Goal: Transaction & Acquisition: Purchase product/service

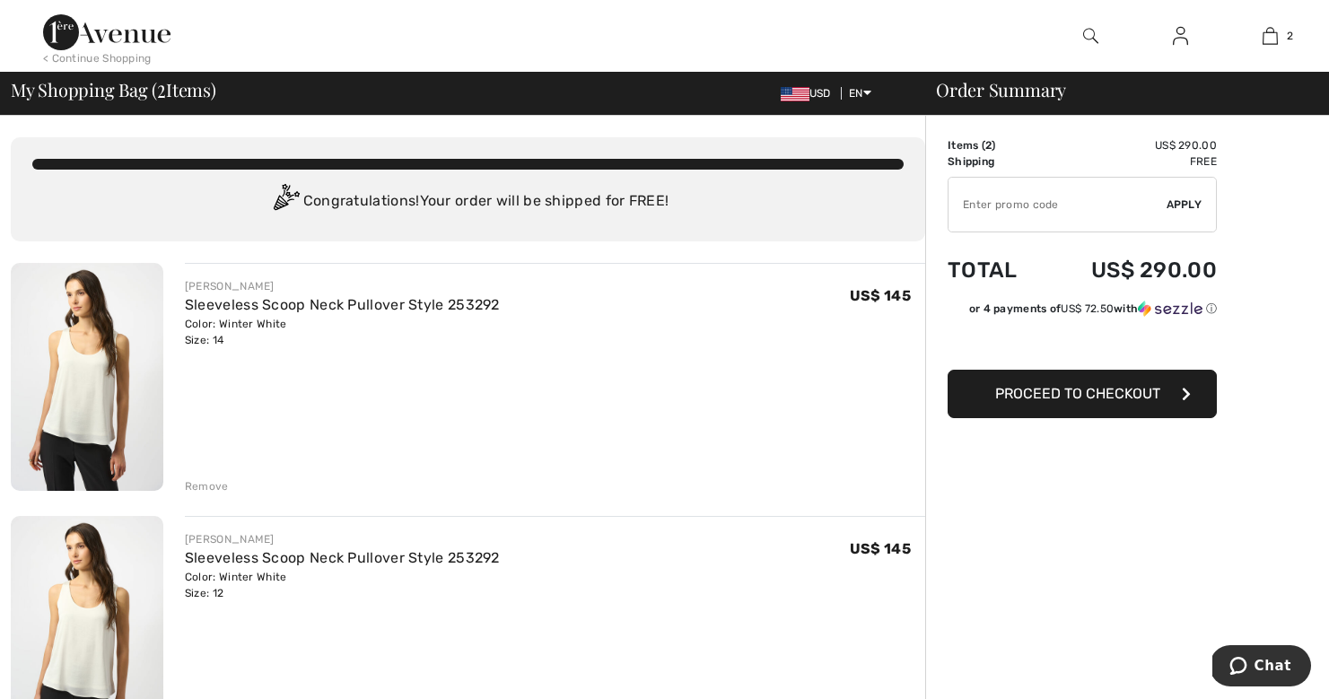
click at [1059, 213] on input "TEXT" at bounding box center [1058, 205] width 218 height 54
type input "NEW15"
click at [1176, 207] on span "Apply" at bounding box center [1185, 205] width 36 height 16
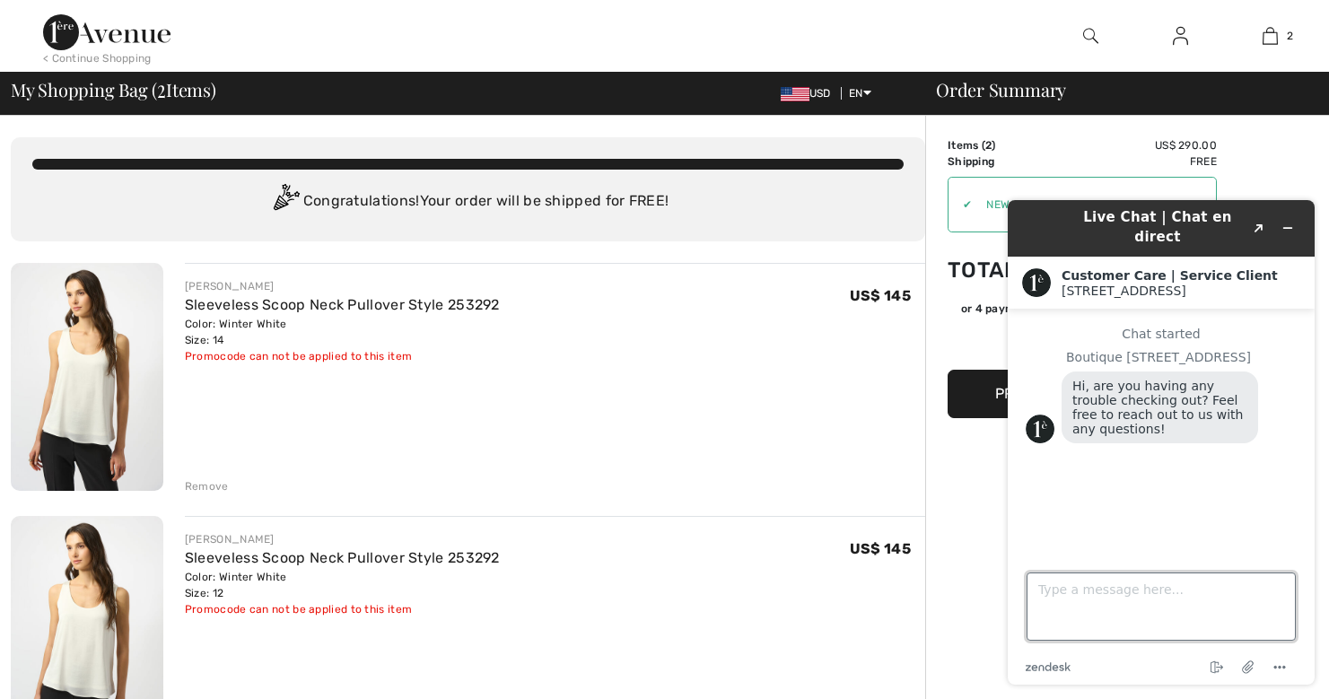
click at [1037, 581] on textarea "Type a message here..." at bounding box center [1161, 607] width 269 height 68
type textarea "L"
type textarea "Is"
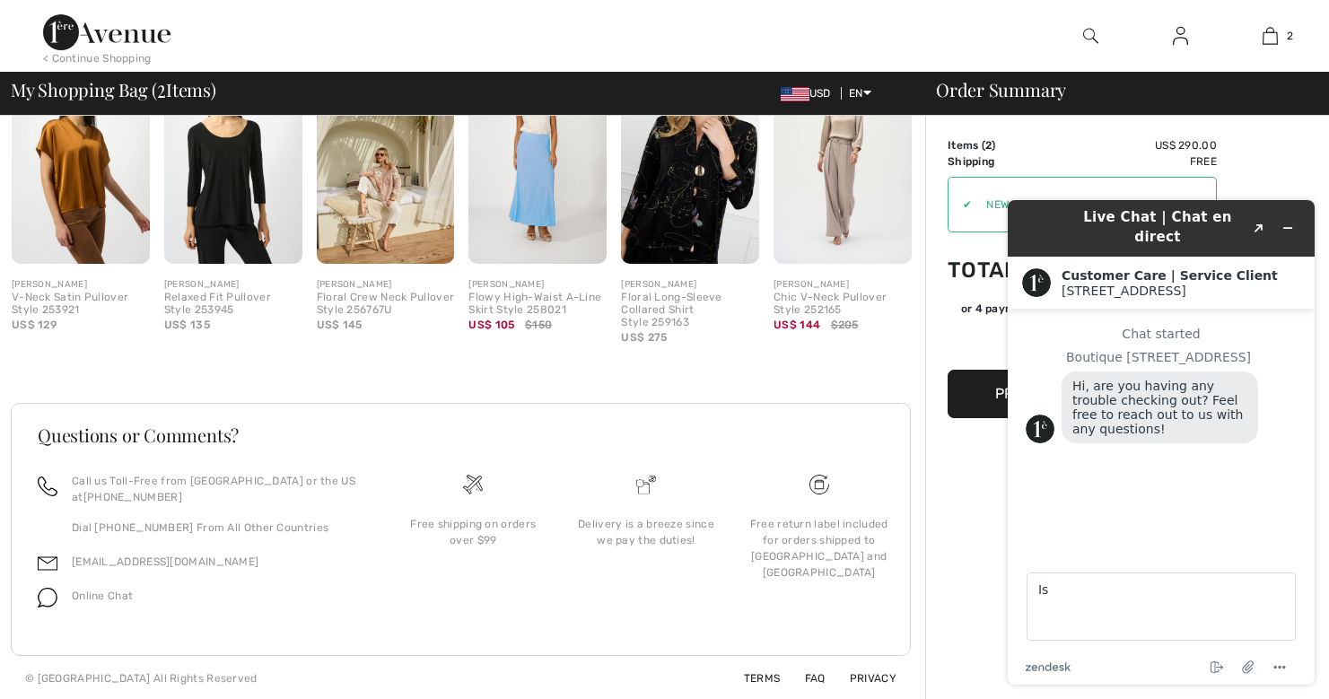
scroll to position [791, 0]
click at [1284, 222] on icon "Minimize widget" at bounding box center [1287, 228] width 13 height 13
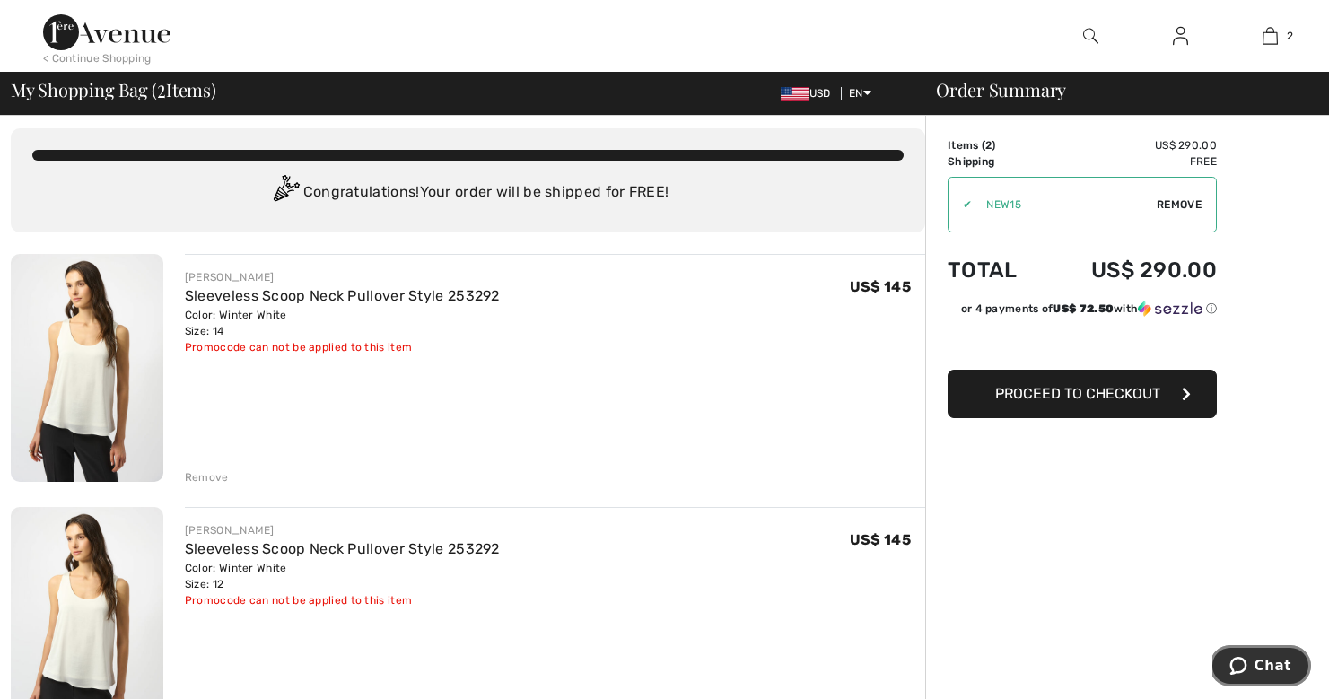
scroll to position [7, 0]
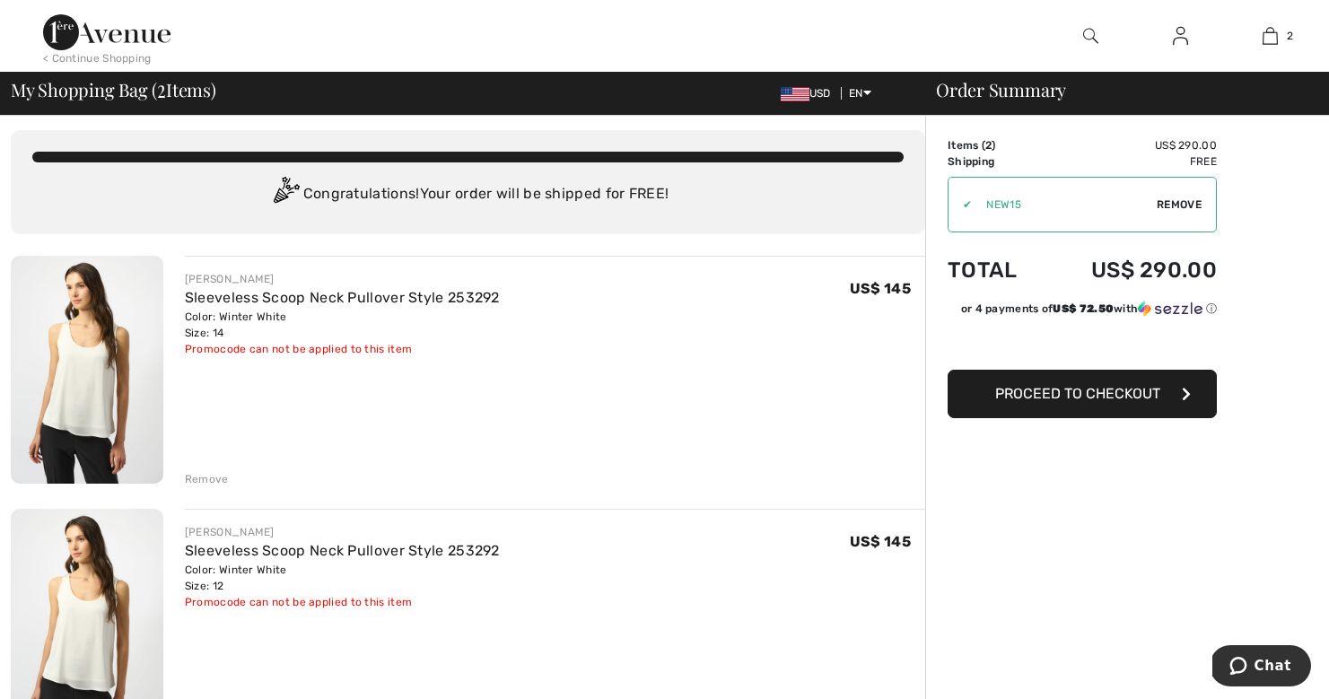
click at [107, 316] on img at bounding box center [87, 370] width 153 height 228
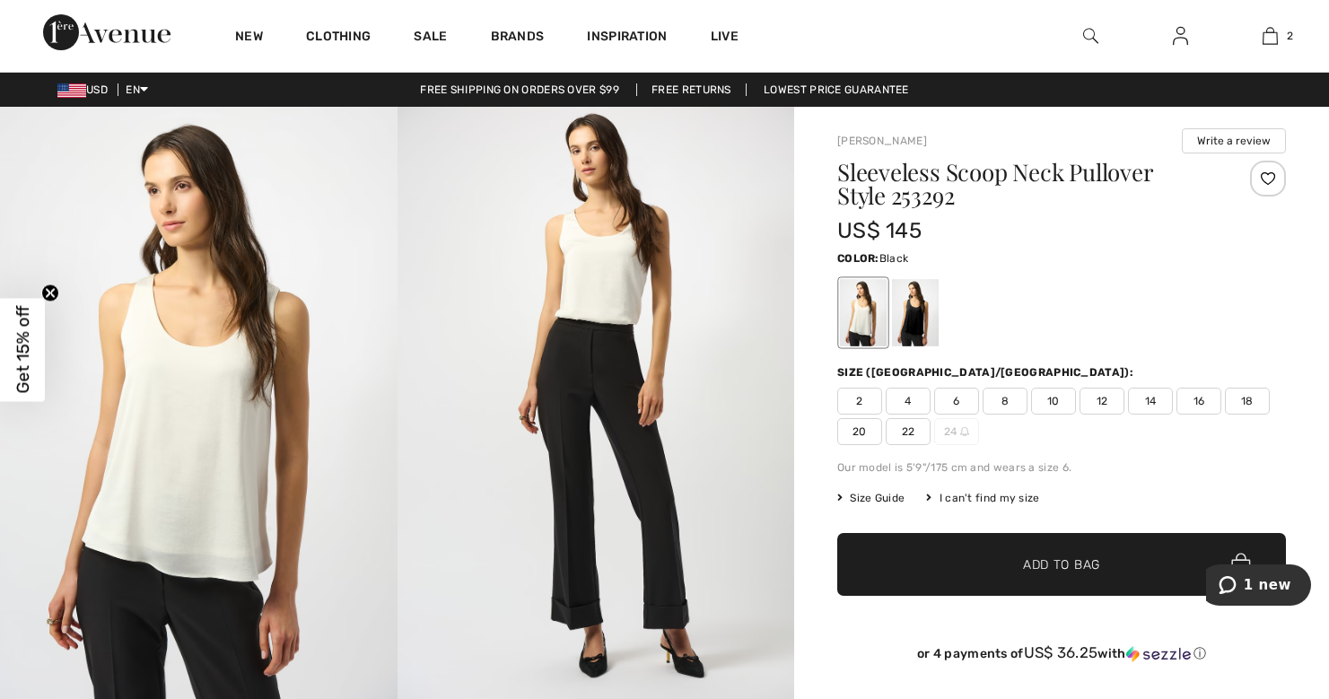
click at [918, 306] on div at bounding box center [915, 312] width 47 height 67
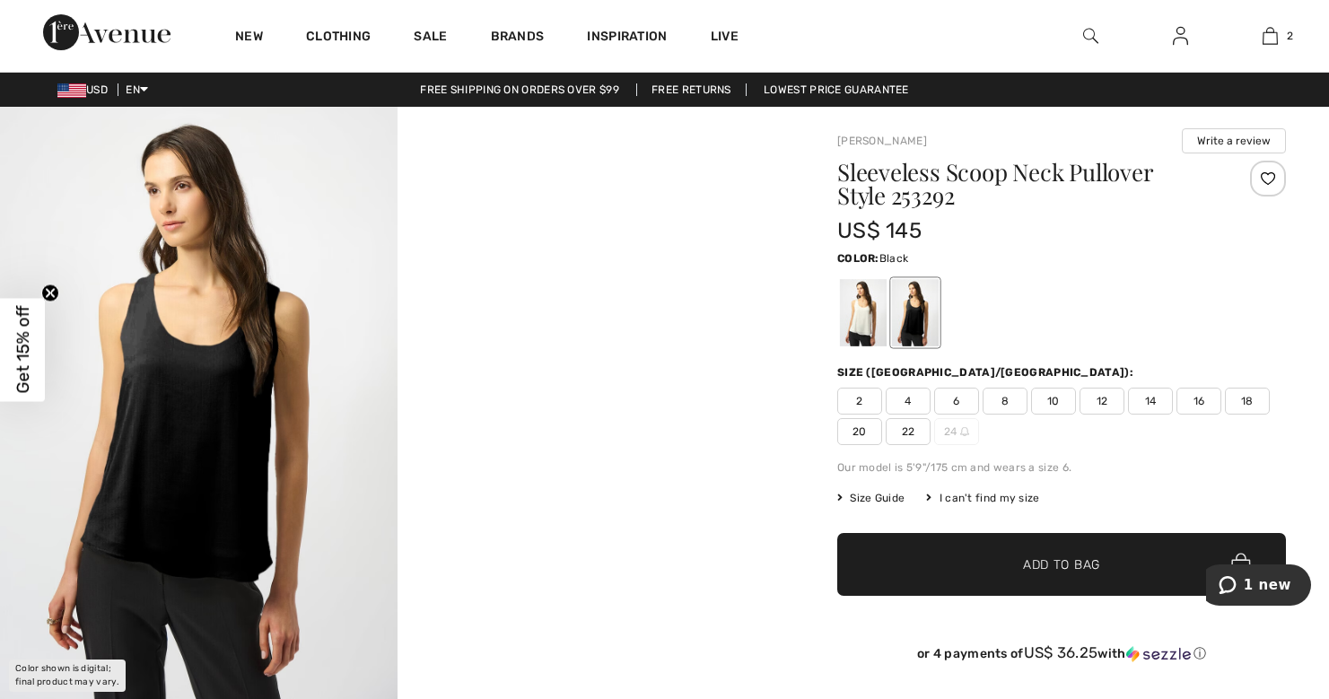
click at [1104, 402] on span "12" at bounding box center [1102, 401] width 45 height 27
click at [1073, 562] on span "Add to Bag" at bounding box center [1061, 564] width 77 height 19
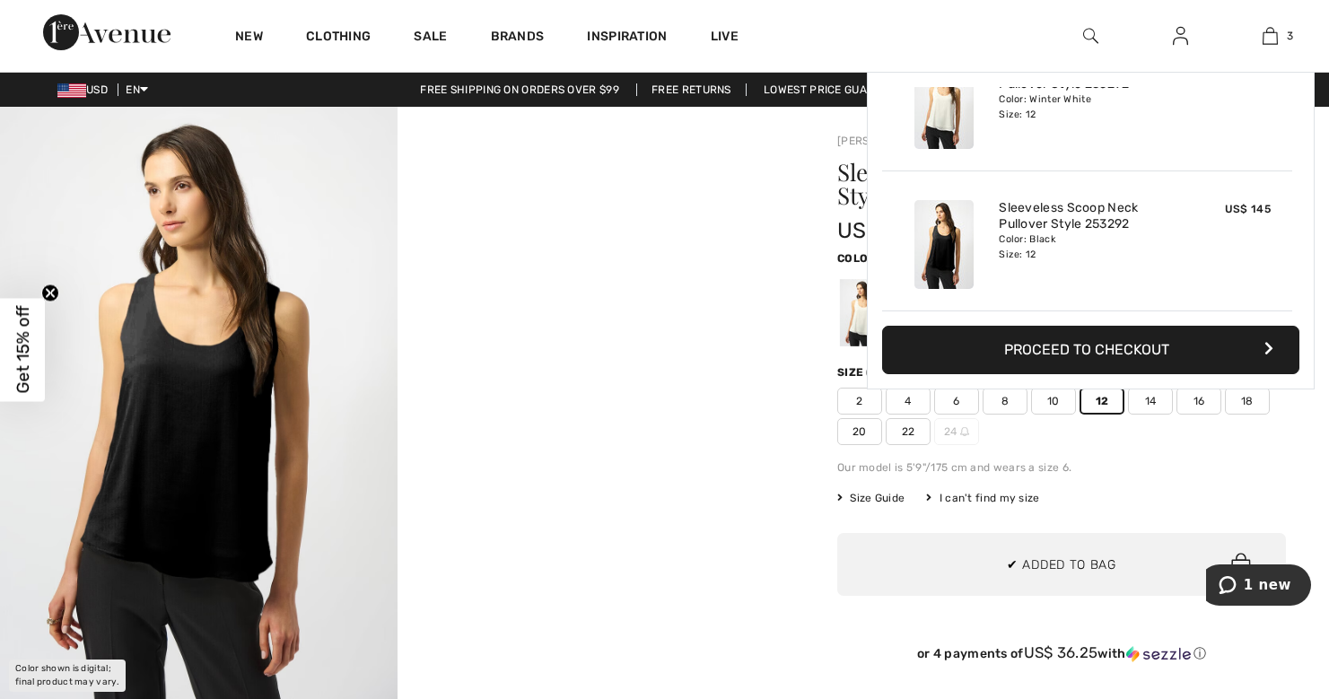
click at [1147, 398] on span "14" at bounding box center [1150, 401] width 45 height 27
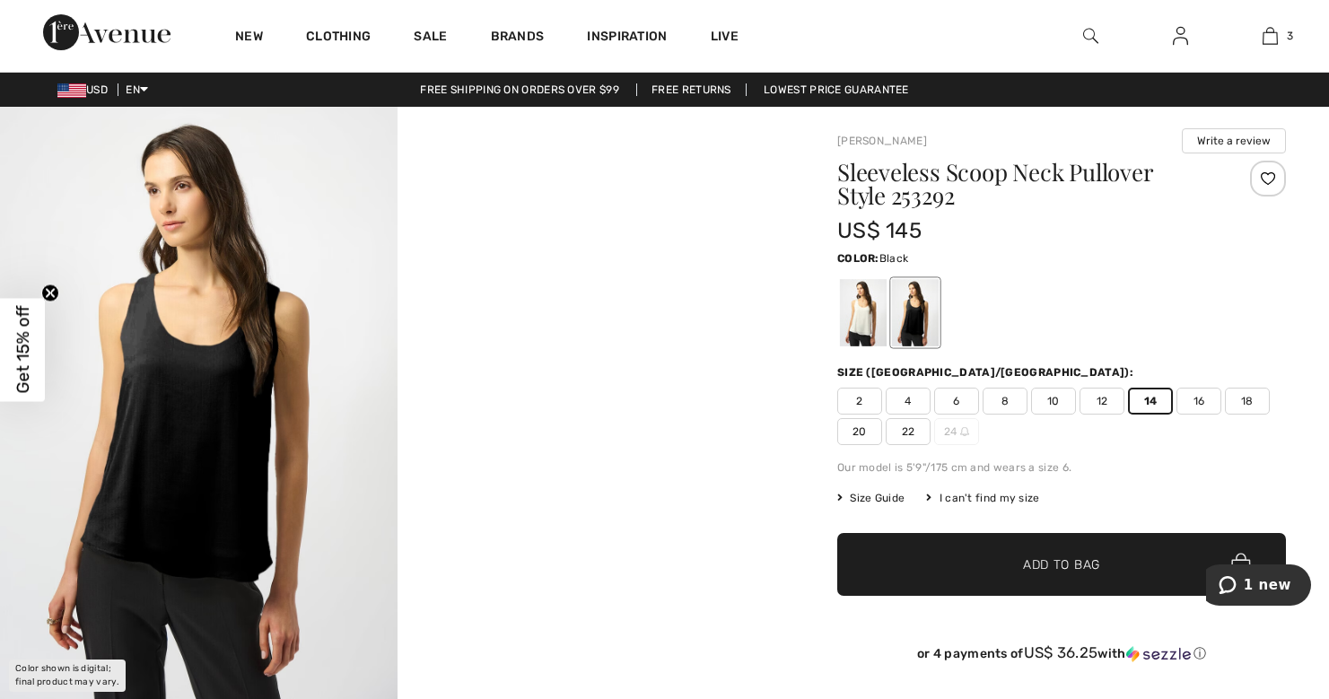
click at [1057, 560] on span "Add to Bag" at bounding box center [1061, 564] width 77 height 19
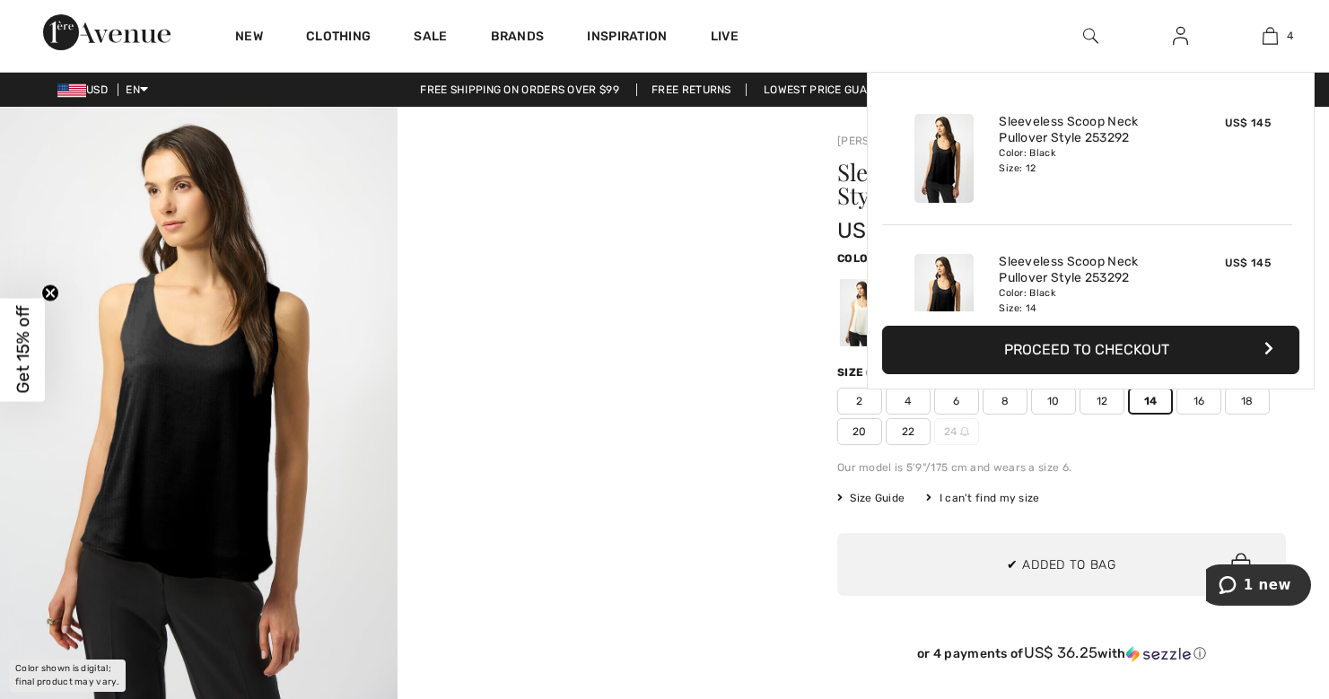
scroll to position [336, 0]
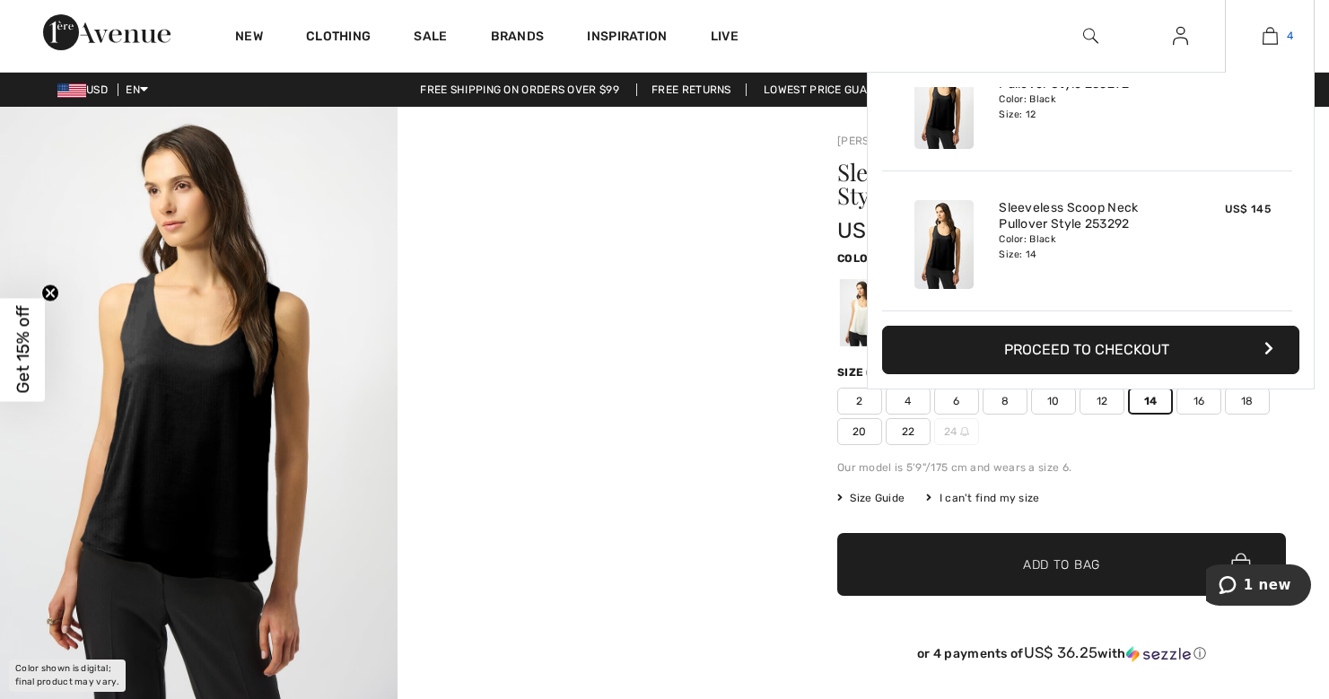
click at [1280, 38] on link "4" at bounding box center [1270, 36] width 88 height 22
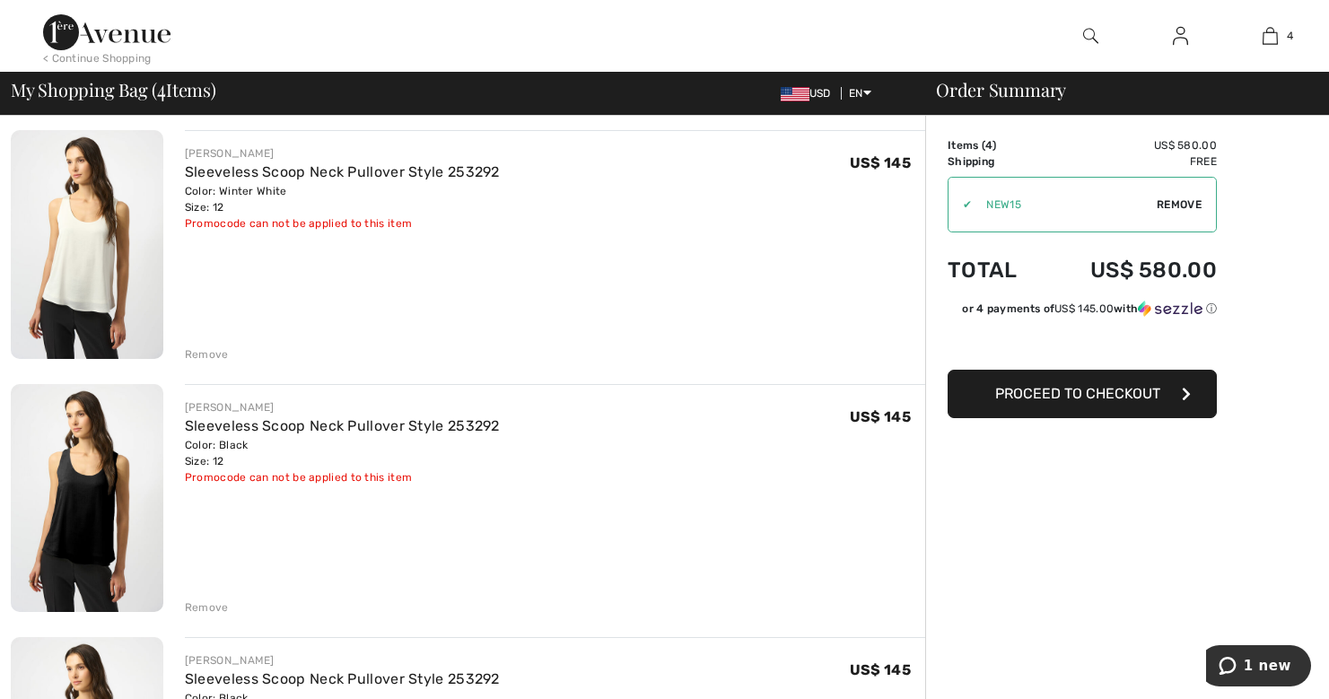
scroll to position [387, 0]
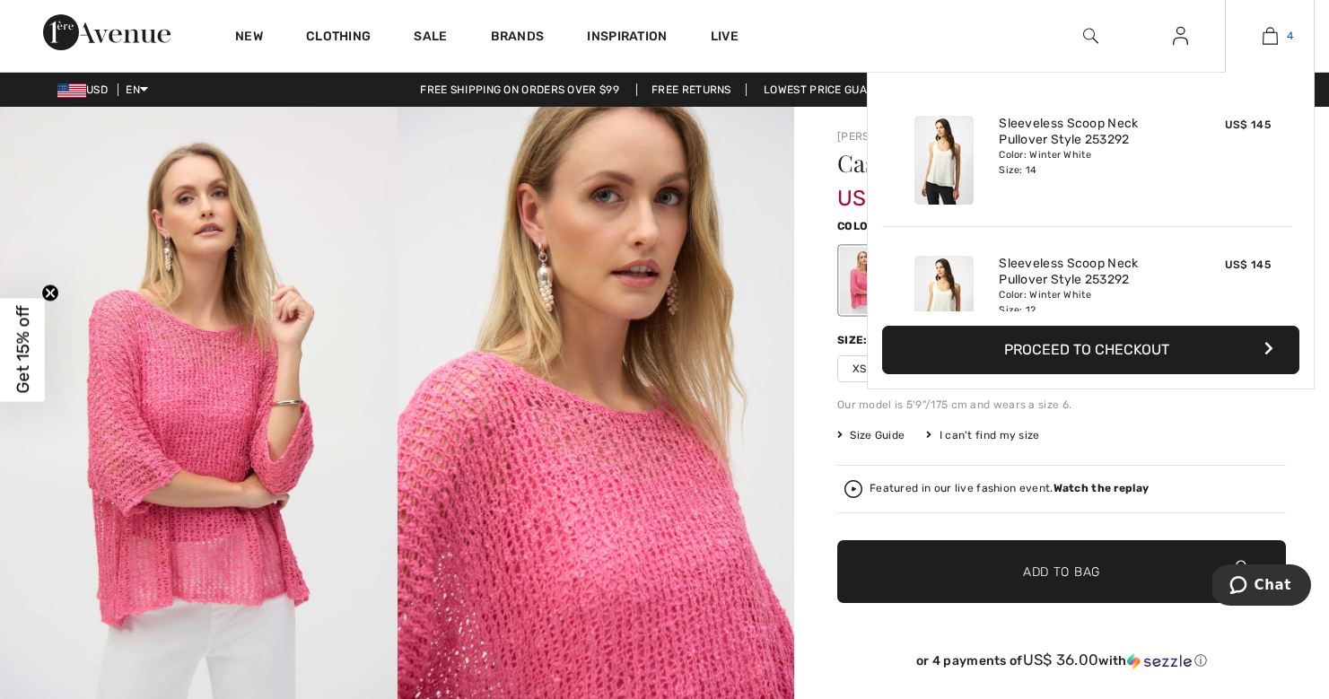
click at [1275, 32] on img at bounding box center [1270, 36] width 15 height 22
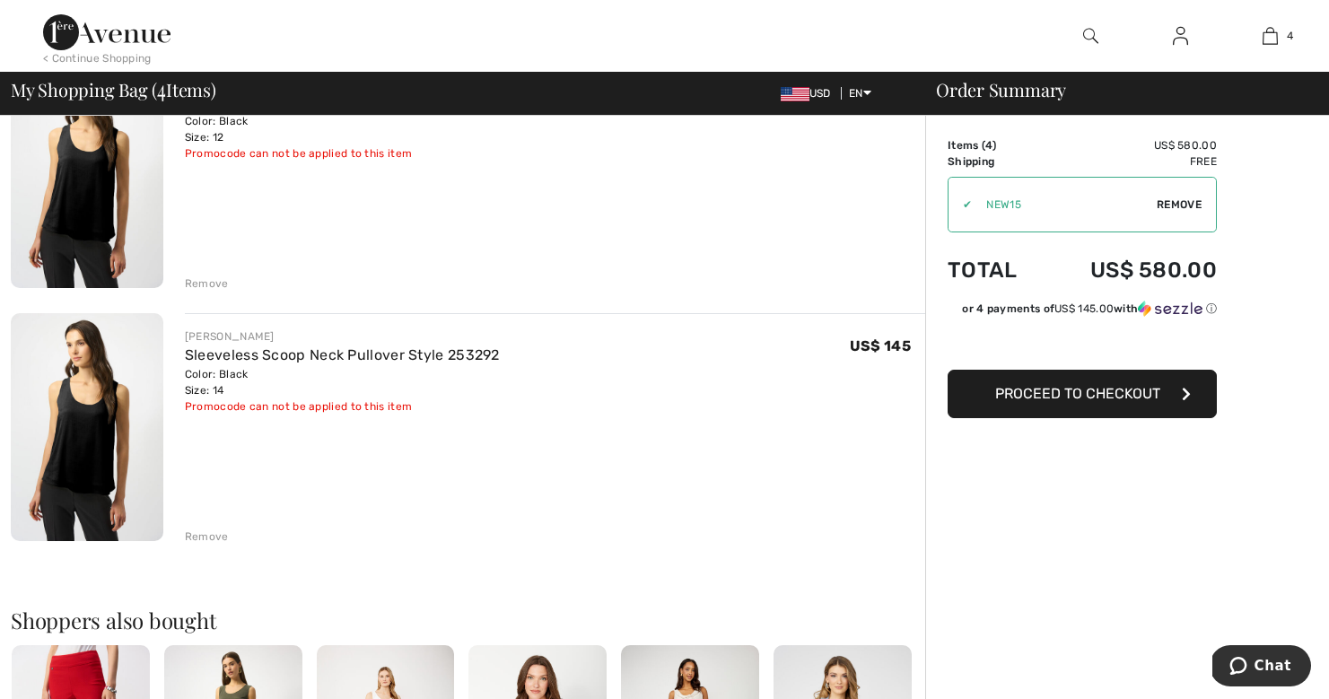
scroll to position [794, 0]
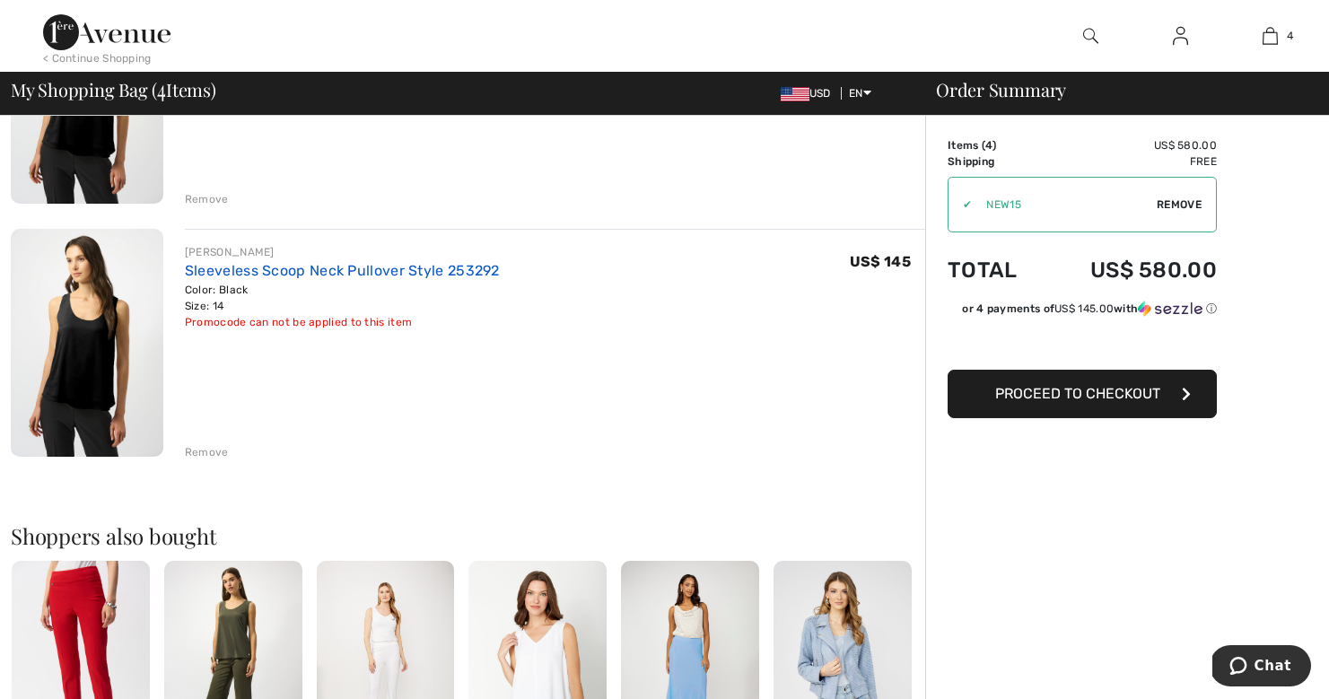
click at [442, 263] on link "Sleeveless Scoop Neck Pullover Style 253292" at bounding box center [342, 270] width 315 height 17
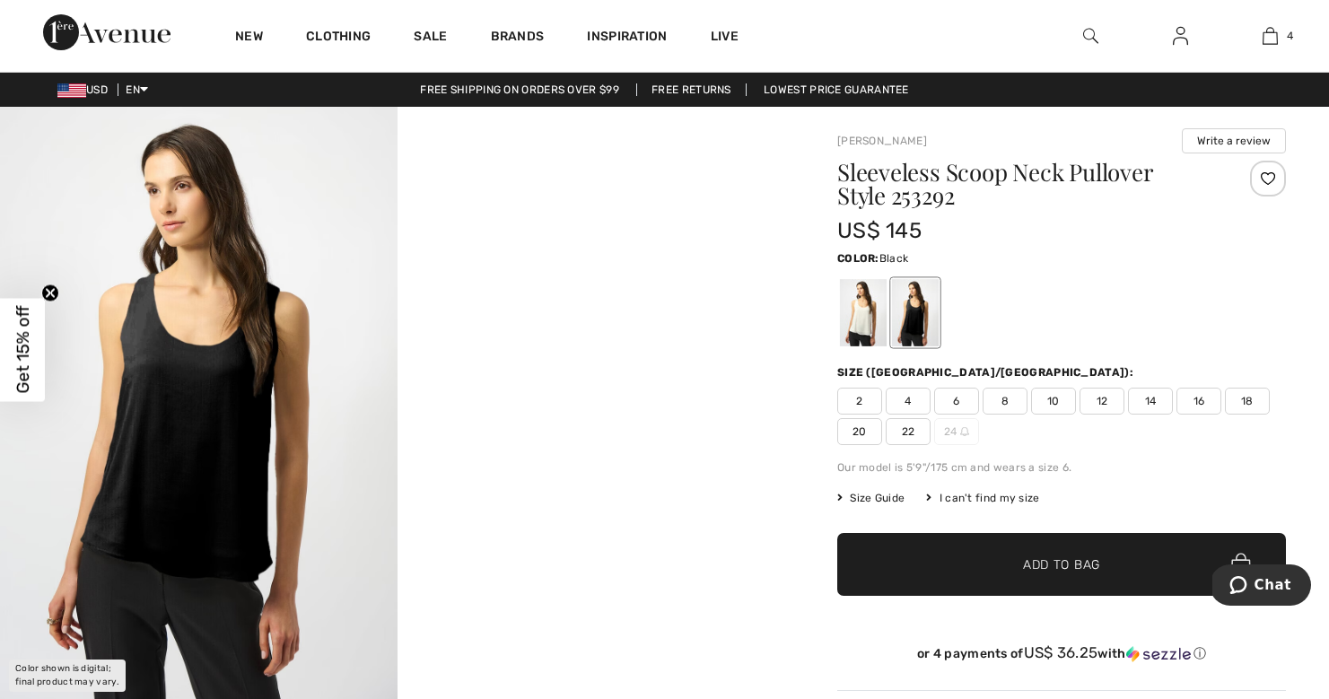
click at [869, 495] on span "Size Guide" at bounding box center [870, 498] width 67 height 16
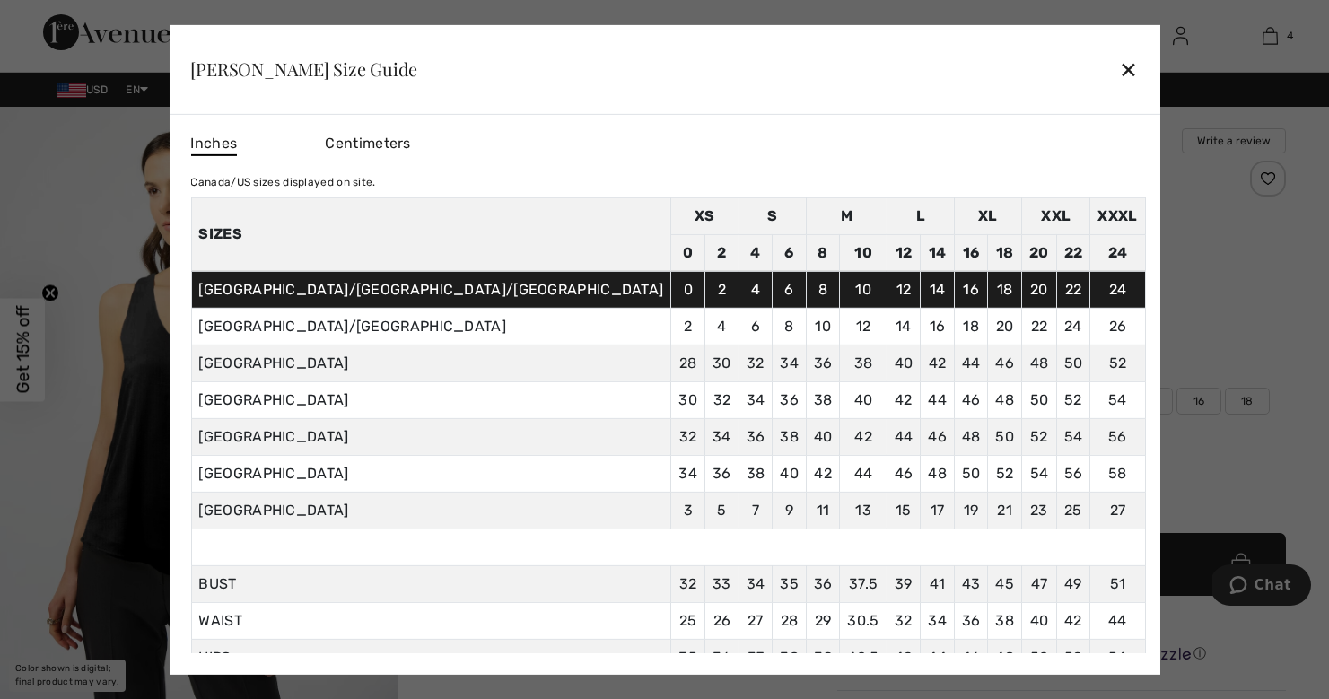
click at [1119, 70] on div "✕" at bounding box center [1128, 69] width 19 height 38
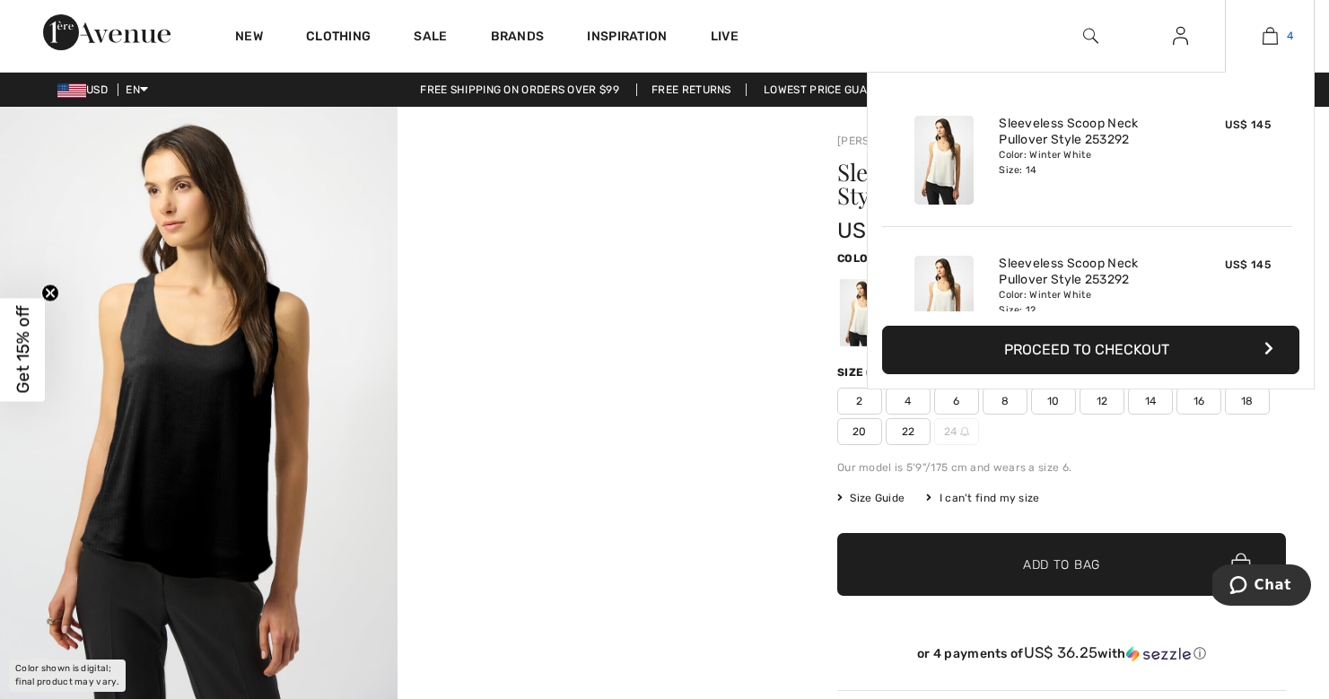
click at [1272, 34] on img at bounding box center [1270, 36] width 15 height 22
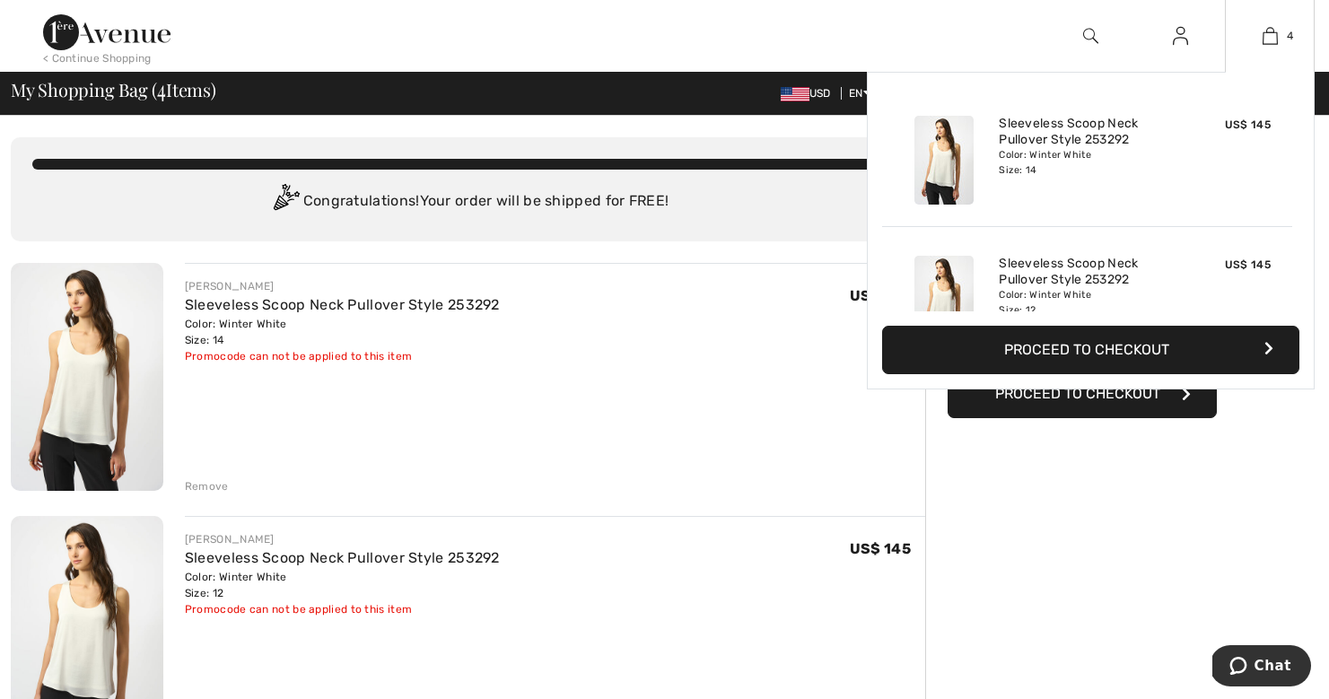
click at [1089, 349] on button "Proceed to Checkout" at bounding box center [1090, 350] width 417 height 48
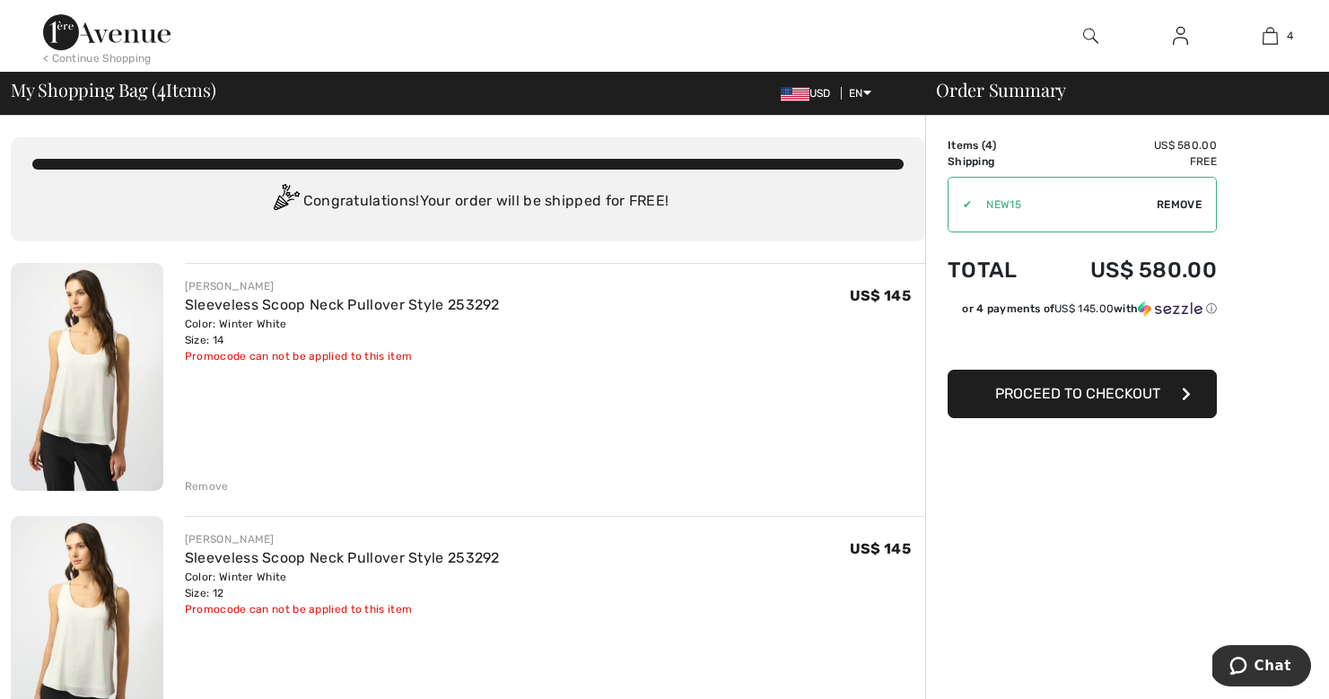
click at [1073, 400] on span "Proceed to Checkout" at bounding box center [1077, 393] width 165 height 17
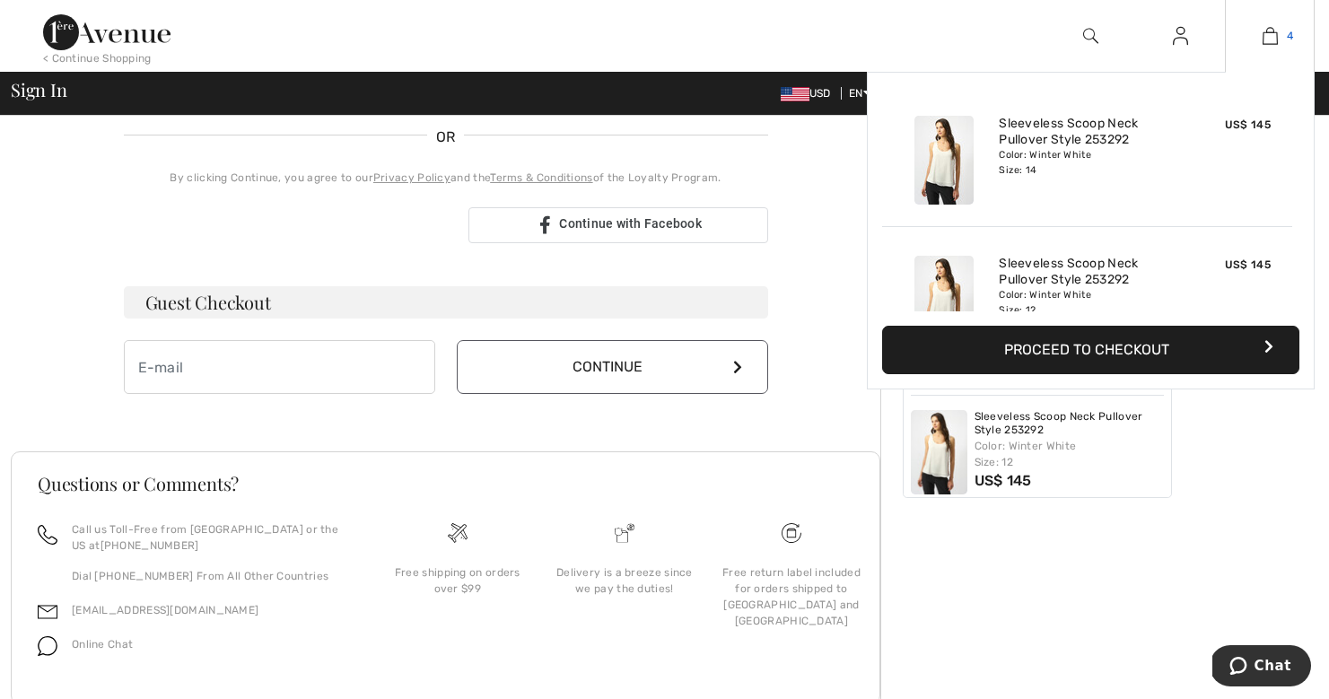
scroll to position [395, 0]
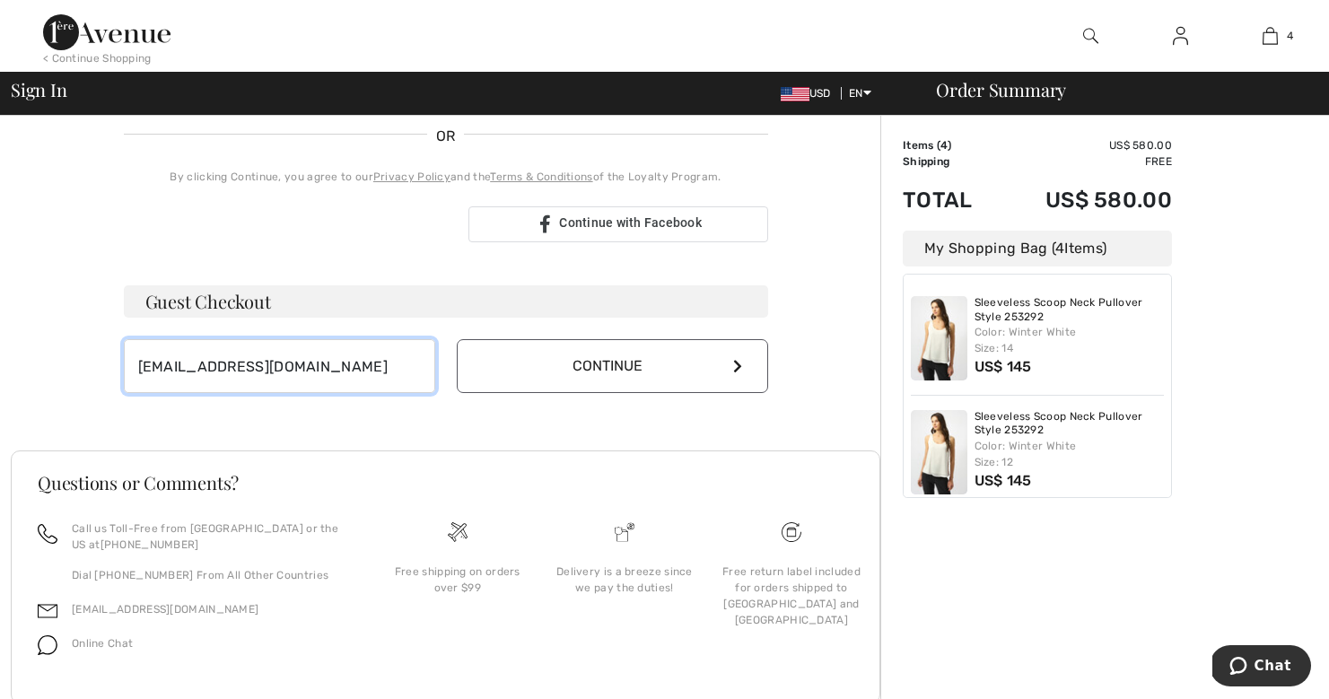
type input "[EMAIL_ADDRESS][DOMAIN_NAME]"
click at [491, 363] on button "Continue" at bounding box center [612, 366] width 311 height 54
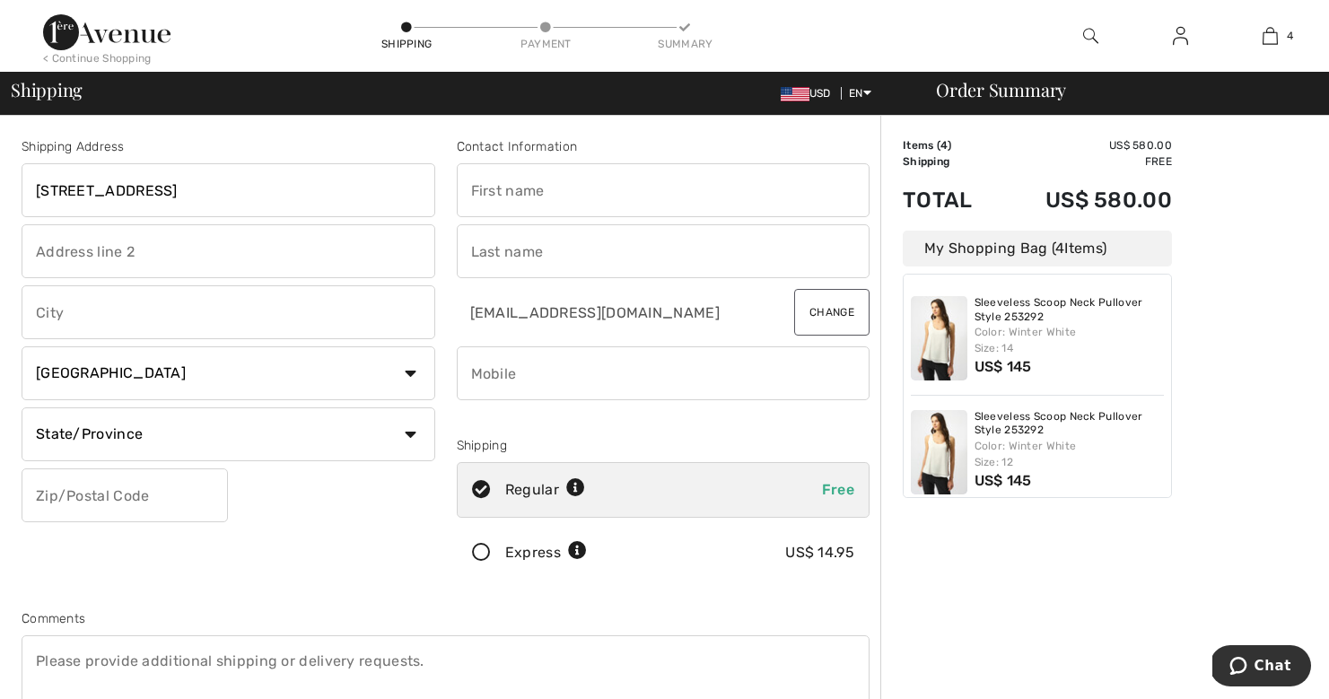
type input "[STREET_ADDRESS]"
type input "[PERSON_NAME]"
type input "Brodie"
type input "Oyster Bay"
select select "US"
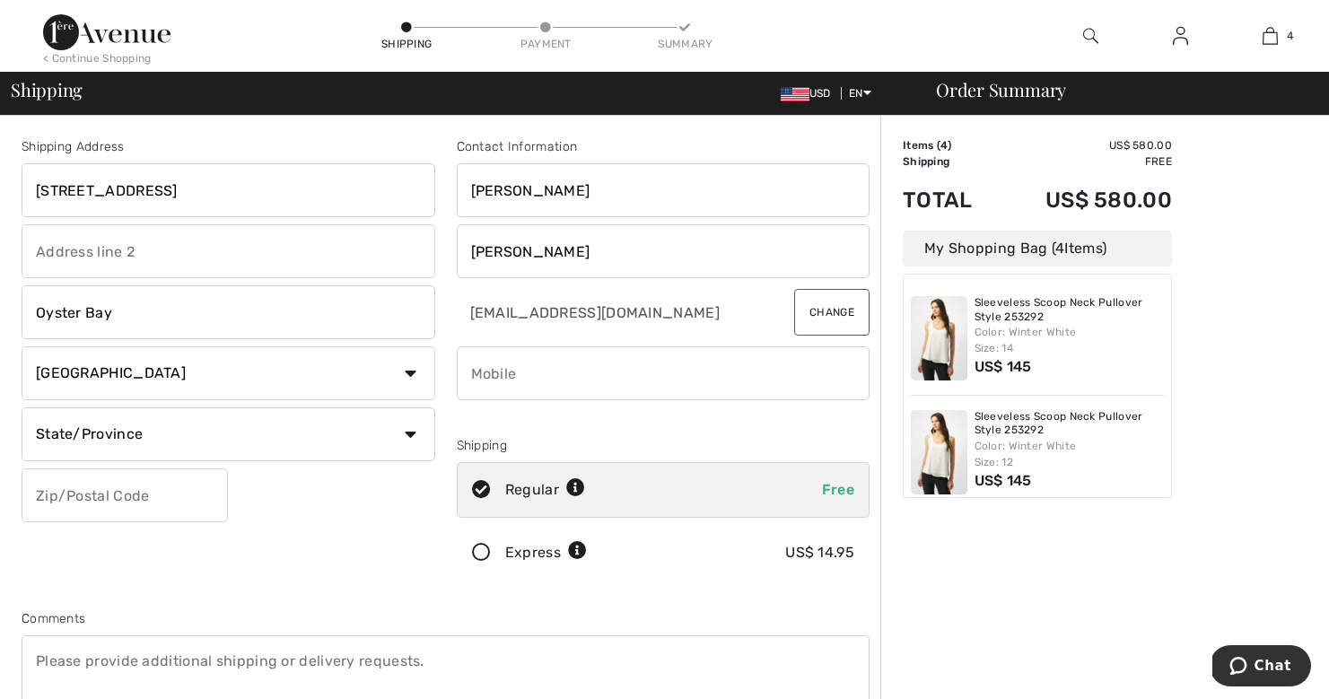
select select "NY"
type input "11771"
type input "5"
type input "15169930590"
click at [503, 617] on div "Comments" at bounding box center [446, 618] width 848 height 19
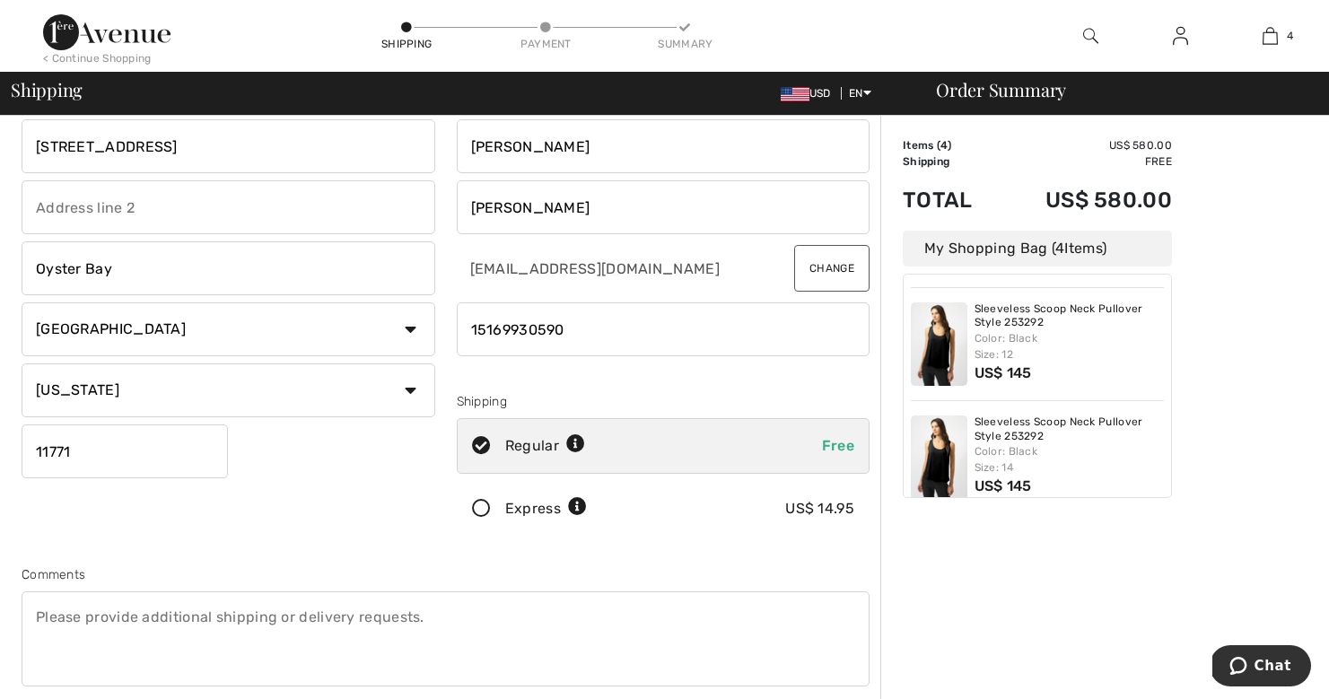
scroll to position [223, 0]
click at [70, 622] on textarea at bounding box center [446, 638] width 848 height 95
type textarea "I"
type textarea "P"
click at [1222, 372] on div "Order Summary Details Items ( 4 ) US$ 580.00 Promo code US$ 0.00 Shipping Free …" at bounding box center [1104, 599] width 449 height 1054
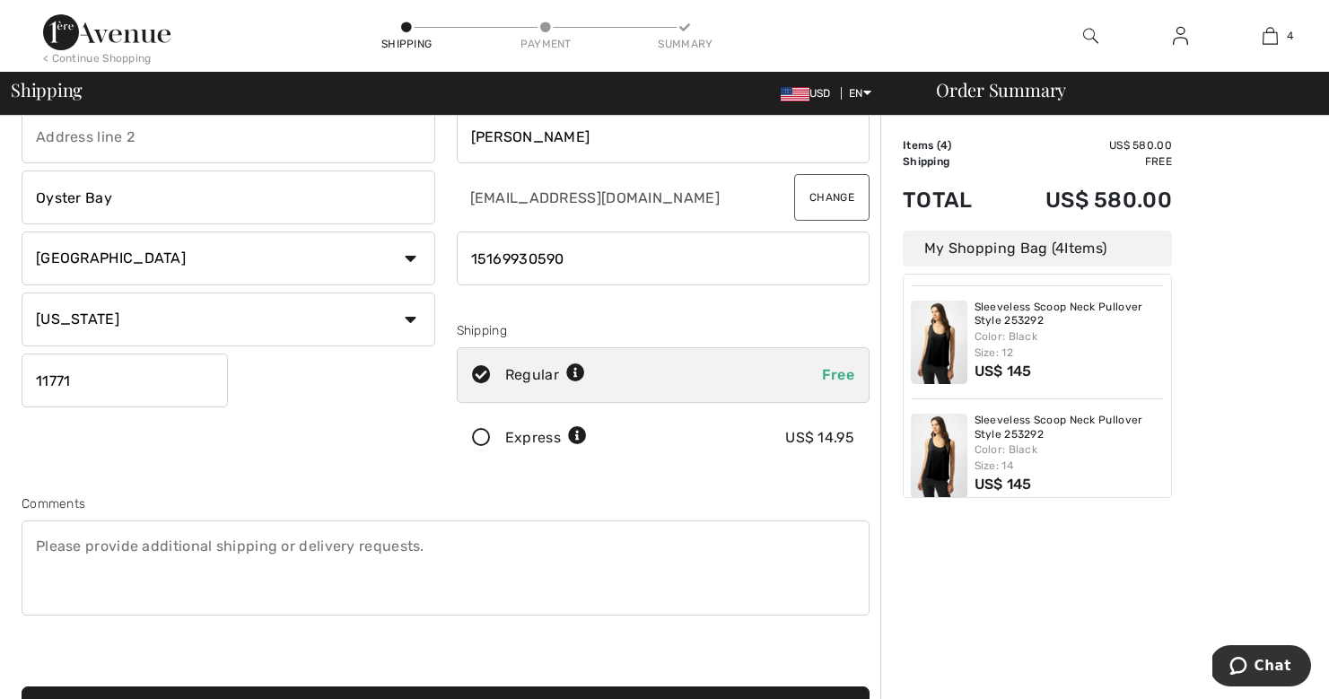
scroll to position [117, 0]
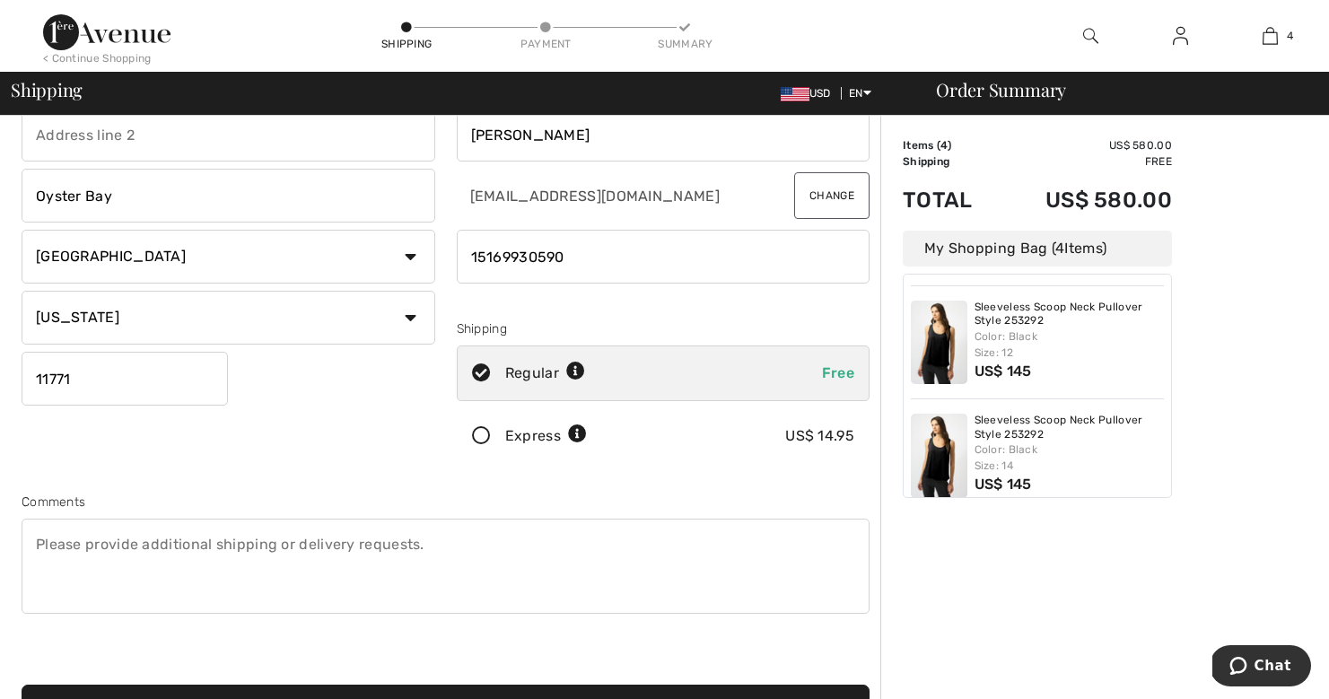
click at [35, 542] on textarea at bounding box center [446, 566] width 848 height 95
drag, startPoint x: 35, startPoint y: 542, endPoint x: 165, endPoint y: 550, distance: 130.4
click at [165, 550] on textarea "Placed sepa" at bounding box center [446, 566] width 848 height 95
drag, startPoint x: 165, startPoint y: 550, endPoint x: 192, endPoint y: 554, distance: 27.2
click at [192, 554] on textarea "Placed separ" at bounding box center [446, 566] width 848 height 95
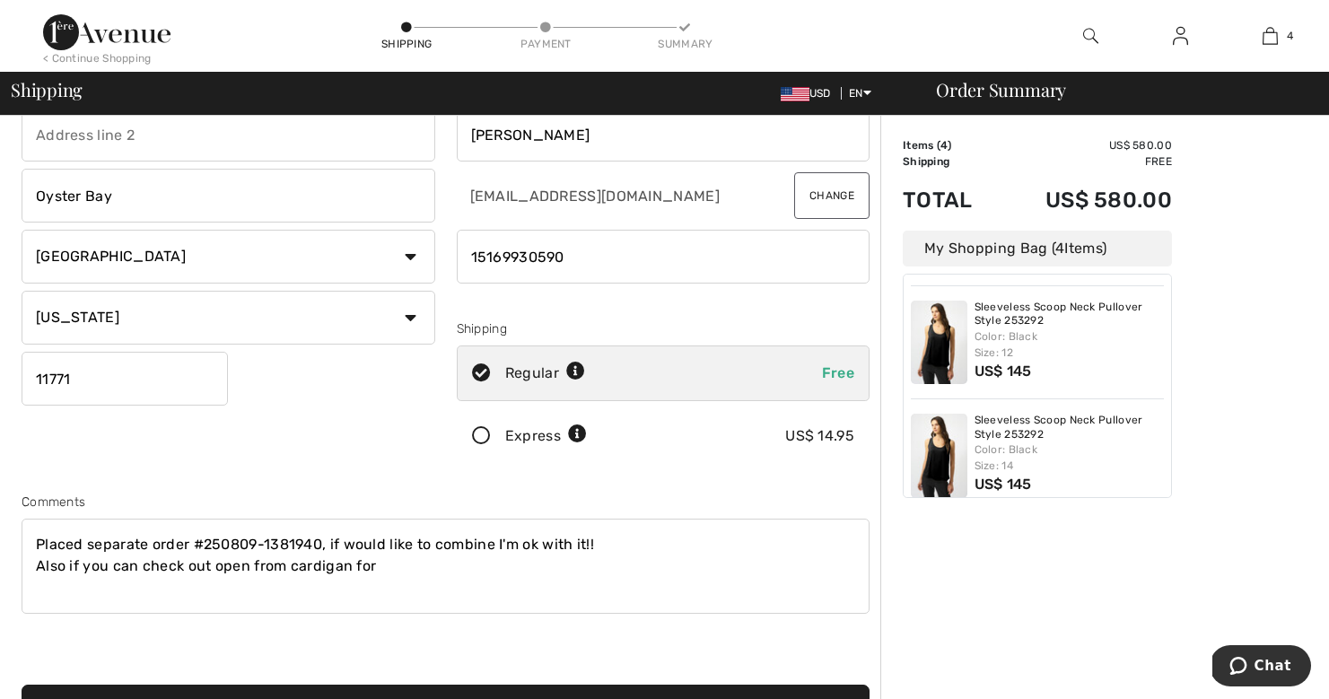
click at [139, 566] on textarea "Placed separate order #250809-1381940, if would like to combine I'm ok with it!…" at bounding box center [446, 566] width 848 height 95
click at [345, 564] on textarea "Placed separate order #250809-1381940, if would like to combine I'm ok with it!…" at bounding box center [446, 566] width 848 height 95
click at [450, 568] on textarea "Placed separate order #250809-1381940, if would like to combine I'm ok with it!…" at bounding box center [446, 566] width 848 height 95
click at [175, 550] on textarea "Placed separate order #250809-1381940, if would like to combine I'm ok with it!…" at bounding box center [446, 566] width 848 height 95
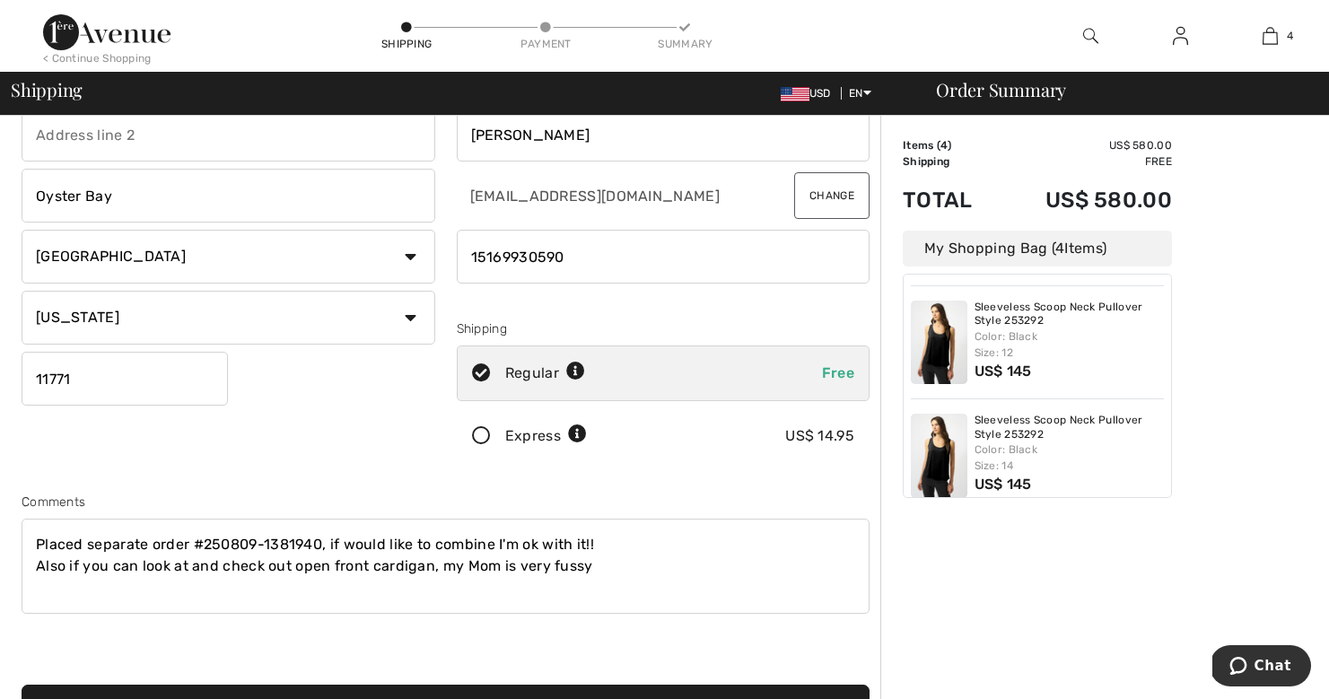
click at [437, 551] on textarea "Placed separate order #250809-1381940, if would like to combine I'm ok with it!…" at bounding box center [446, 566] width 848 height 95
click at [604, 547] on textarea "Placed separate order #250809-1381940, if would like to combine I'm ok with it!…" at bounding box center [446, 566] width 848 height 95
click at [651, 543] on textarea "Placed separate order #250809-1381940, if would like to combine I'm ok with it!…" at bounding box center [446, 566] width 848 height 95
click at [324, 573] on textarea "Placed separate order #250809-1381940, if would like to combine I'm ok with it!…" at bounding box center [446, 566] width 848 height 95
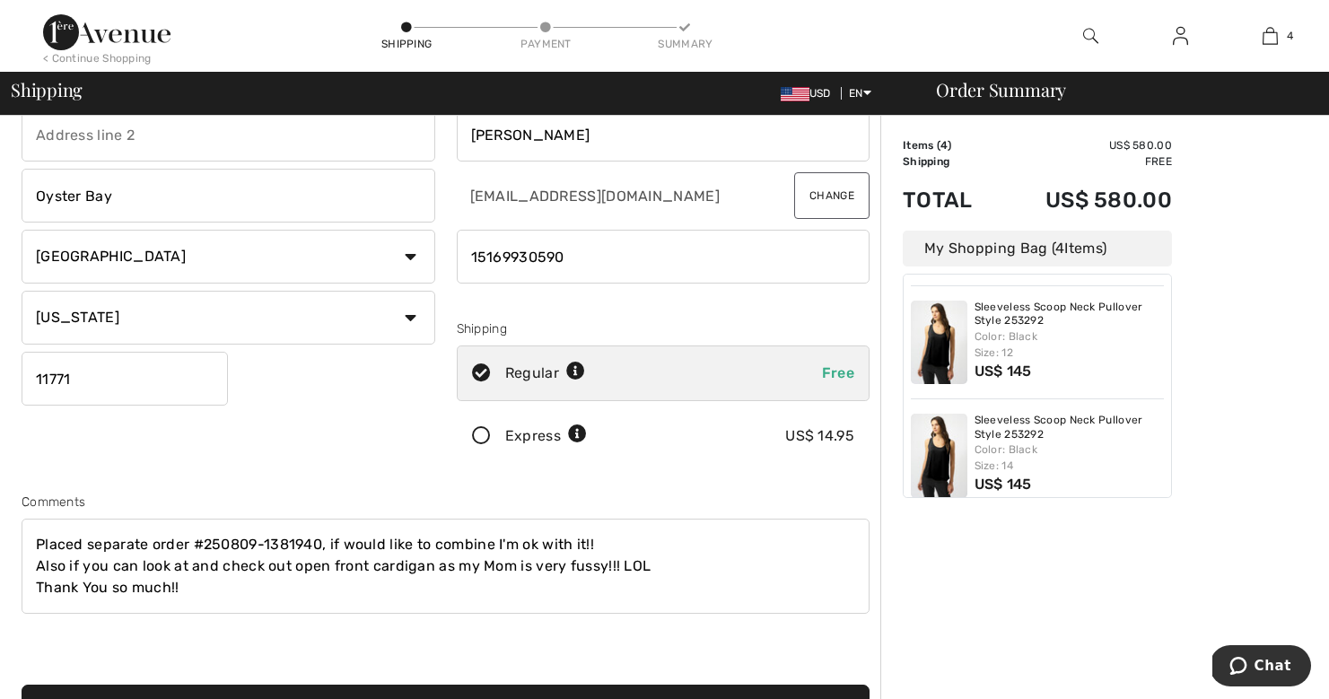
click at [434, 554] on textarea "Placed separate order #250809-1381940, if would like to combine I'm ok with it!…" at bounding box center [446, 566] width 848 height 95
click at [821, 550] on textarea "Placed separate order #250809-1381940, if would like to combine I'm ok with it!…" at bounding box center [446, 566] width 848 height 95
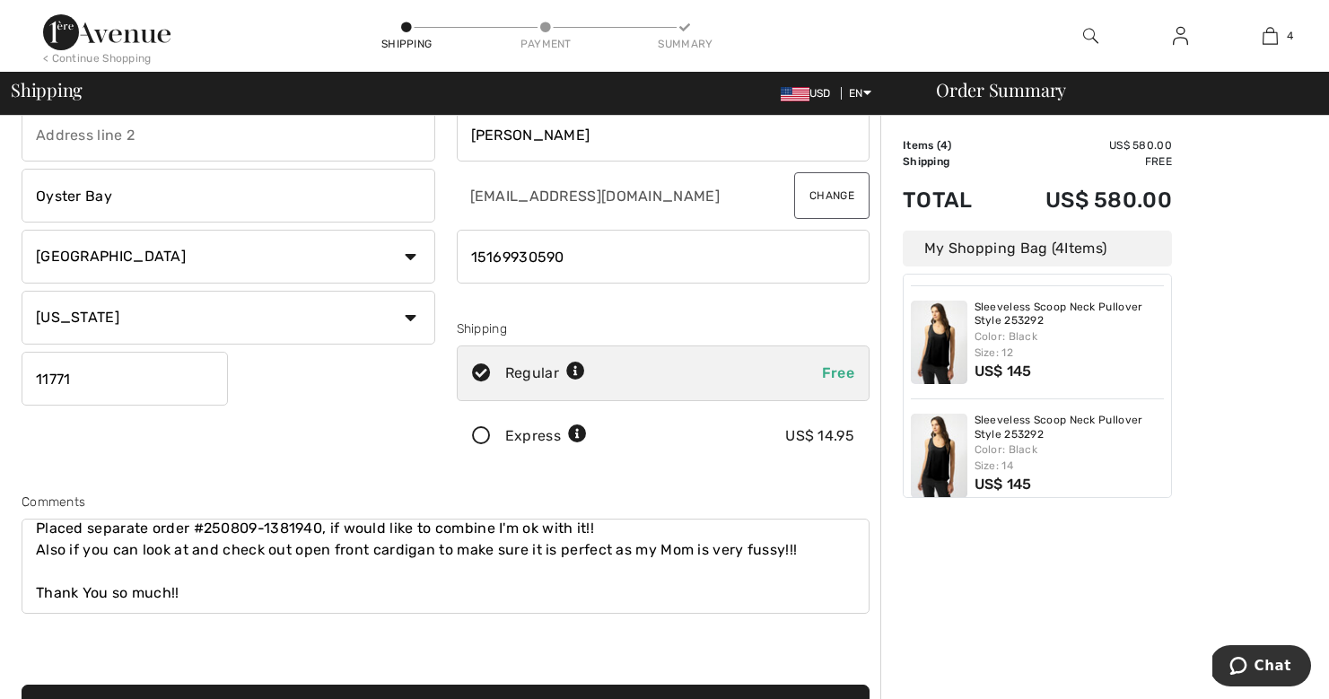
click at [37, 553] on textarea "Placed separate order #250809-1381940, if would like to combine I'm ok with it!…" at bounding box center [446, 566] width 848 height 95
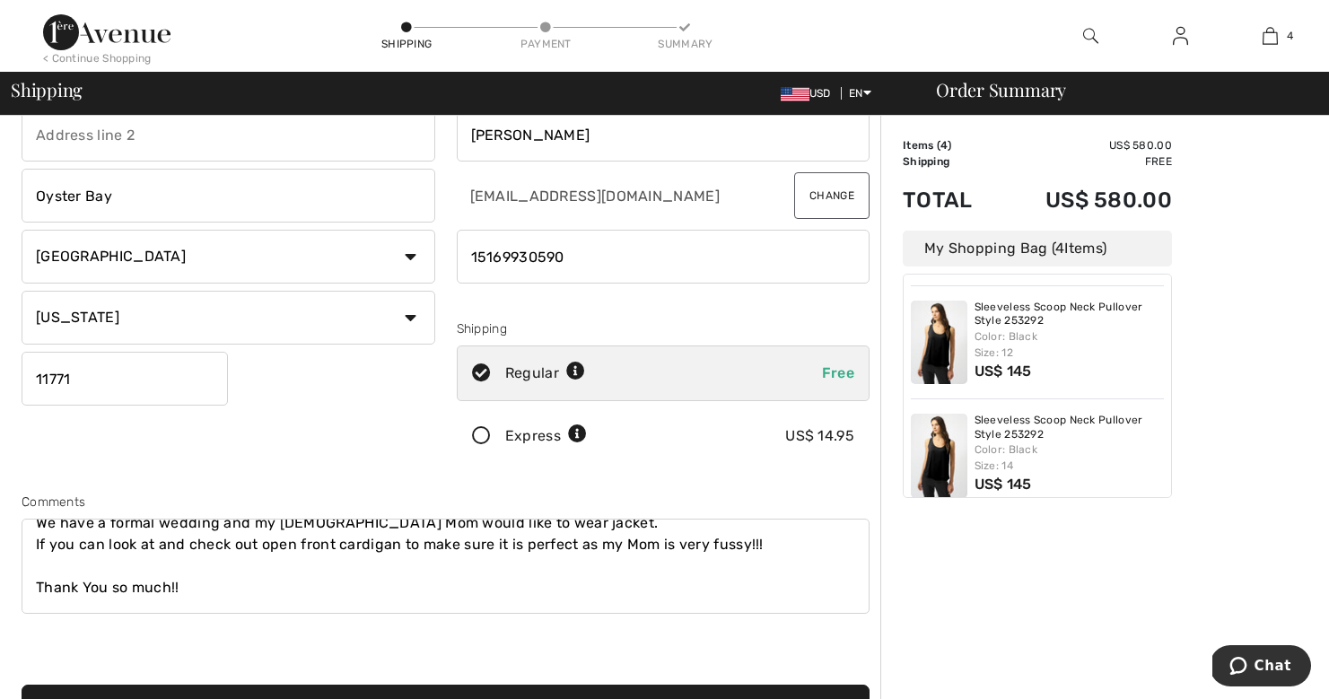
scroll to position [19, 0]
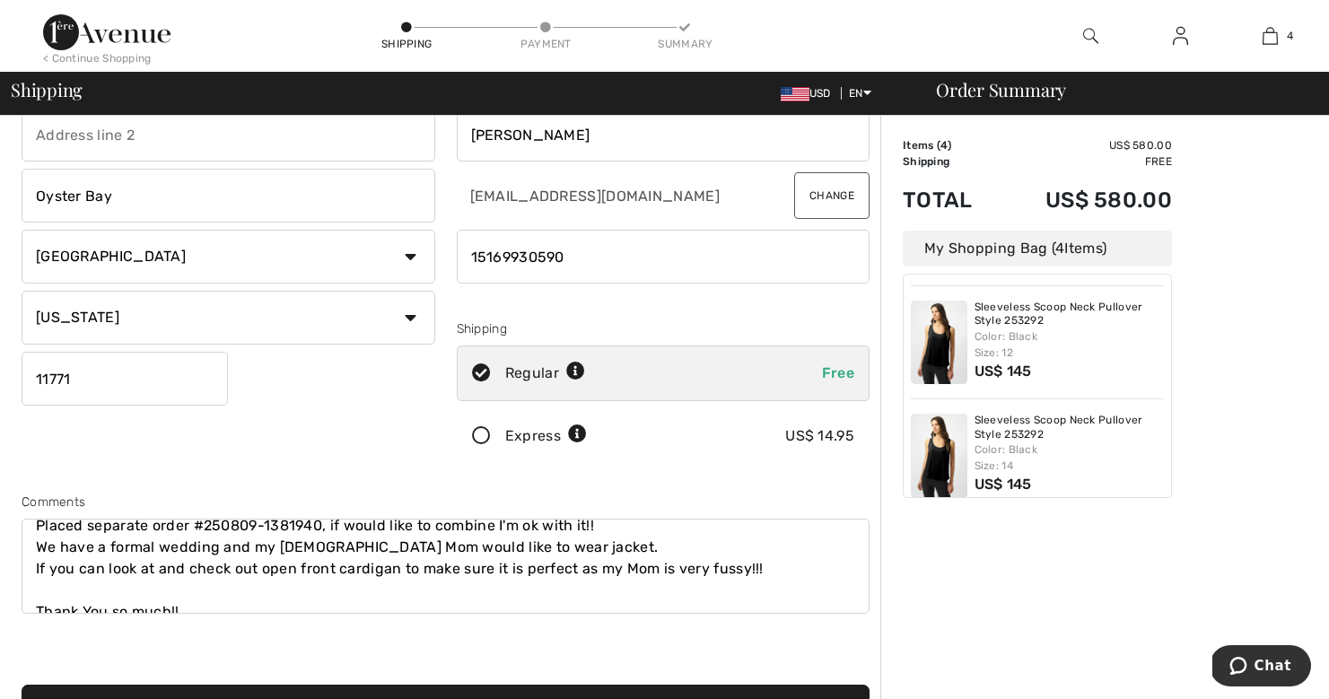
click at [37, 589] on textarea "Placed separate order #250809-1381940, if would like to combine I'm ok with it!…" at bounding box center [446, 566] width 848 height 95
click at [188, 592] on textarea "Placed separate order #250809-1381940, if would like to combine I'm ok with it!…" at bounding box center [446, 566] width 848 height 95
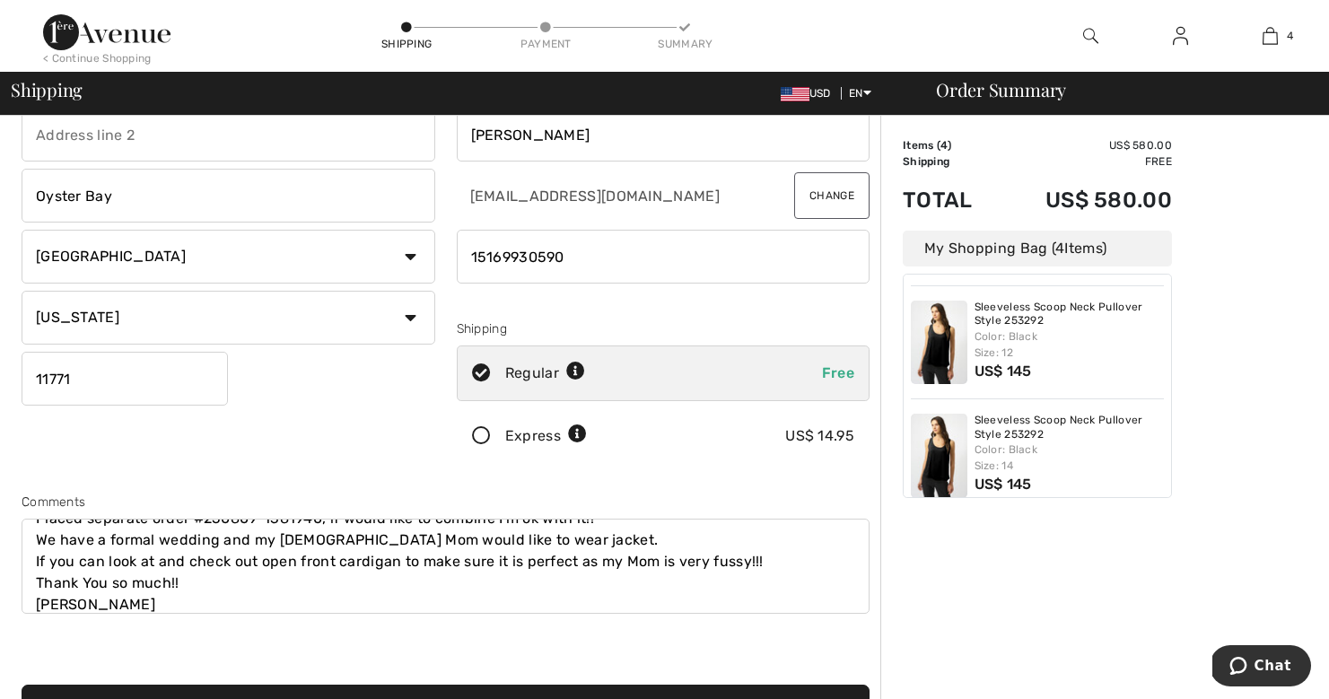
click at [223, 541] on textarea "Placed separate order #250809-1381940, if would like to combine I'm ok with it!…" at bounding box center [446, 566] width 848 height 95
click at [158, 541] on textarea "Placed separate order #250809-1381940, if would like to combine I'm ok with it!…" at bounding box center [446, 566] width 848 height 95
click at [673, 541] on textarea "Placed separate order #250809-1381940, if would like to combine I'm ok with it!…" at bounding box center [446, 566] width 848 height 95
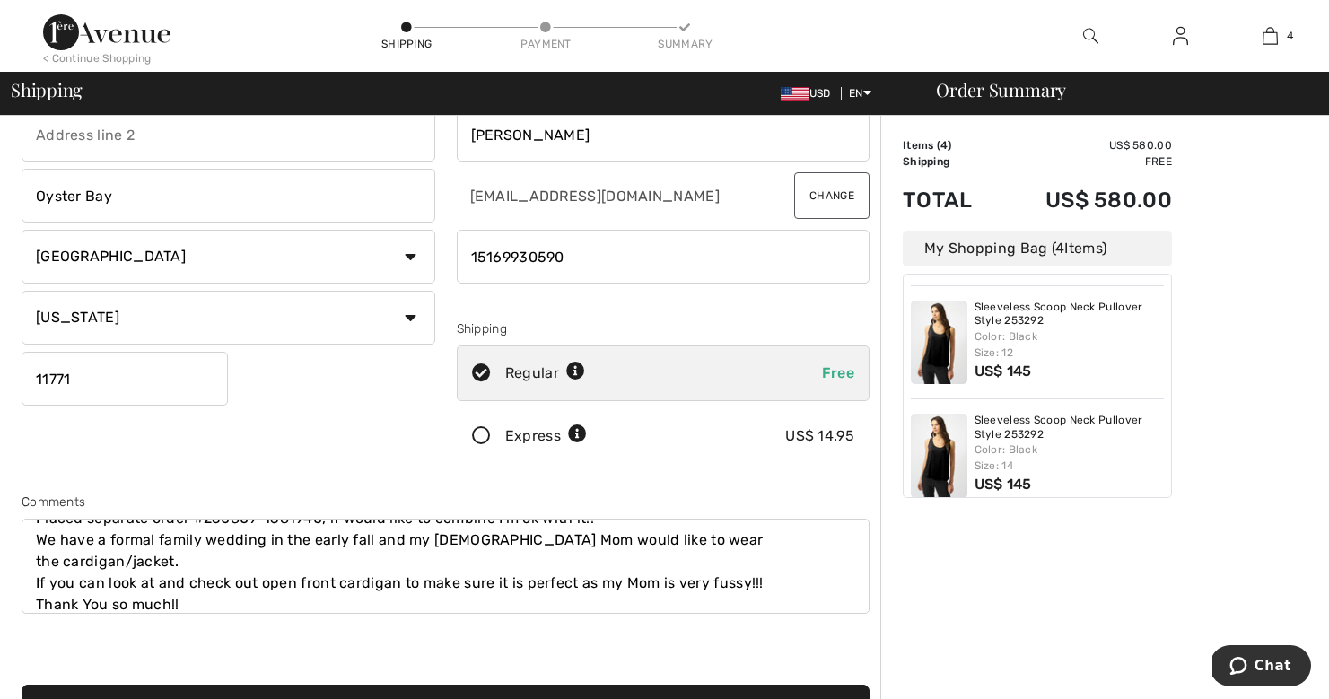
click at [106, 565] on textarea "Placed separate order #250809-1381940, if would like to combine I'm ok with it!…" at bounding box center [446, 566] width 848 height 95
click at [246, 590] on textarea "Placed separate order #250809-1381940, if would like to combine I'm ok with it!…" at bounding box center [446, 566] width 848 height 95
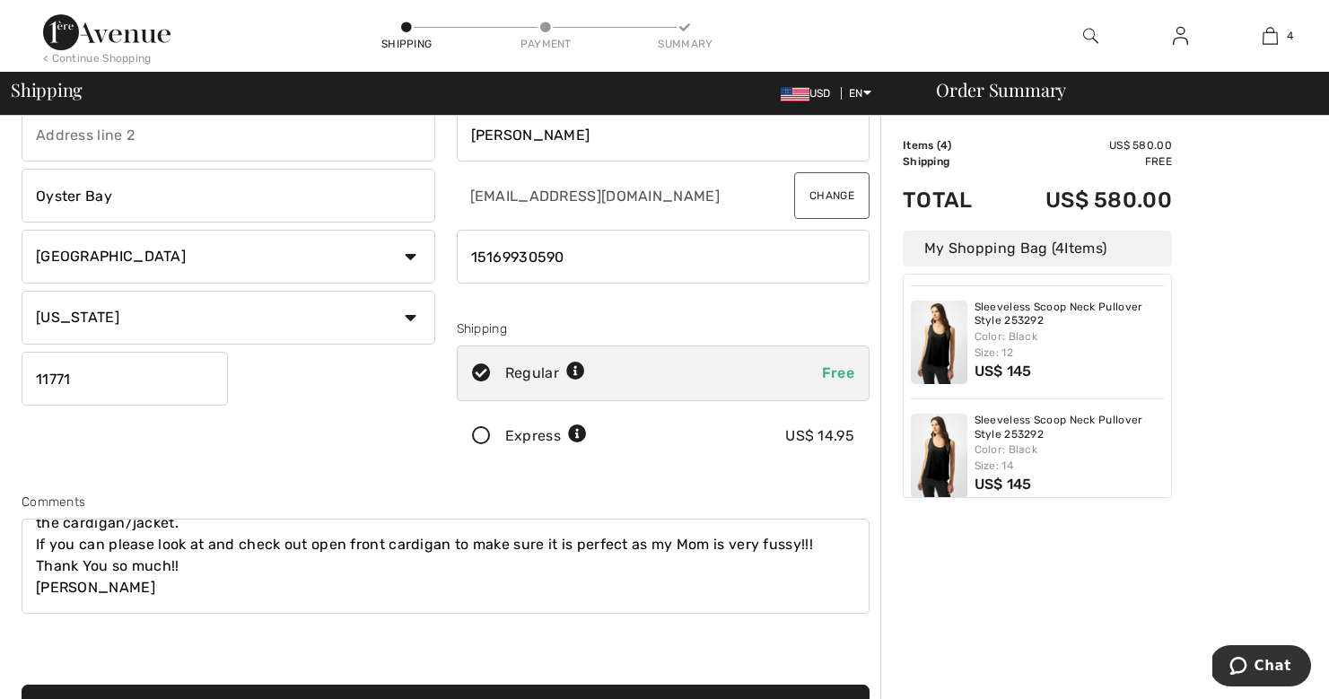
scroll to position [155, 0]
type textarea "Placed separate order #250809-1381940, if would like to combine I'm ok with it!…"
click at [602, 637] on div "Shipping Address 141 Lawn Lane Oyster Bay Country Canada United States Afghanis…" at bounding box center [446, 366] width 870 height 777
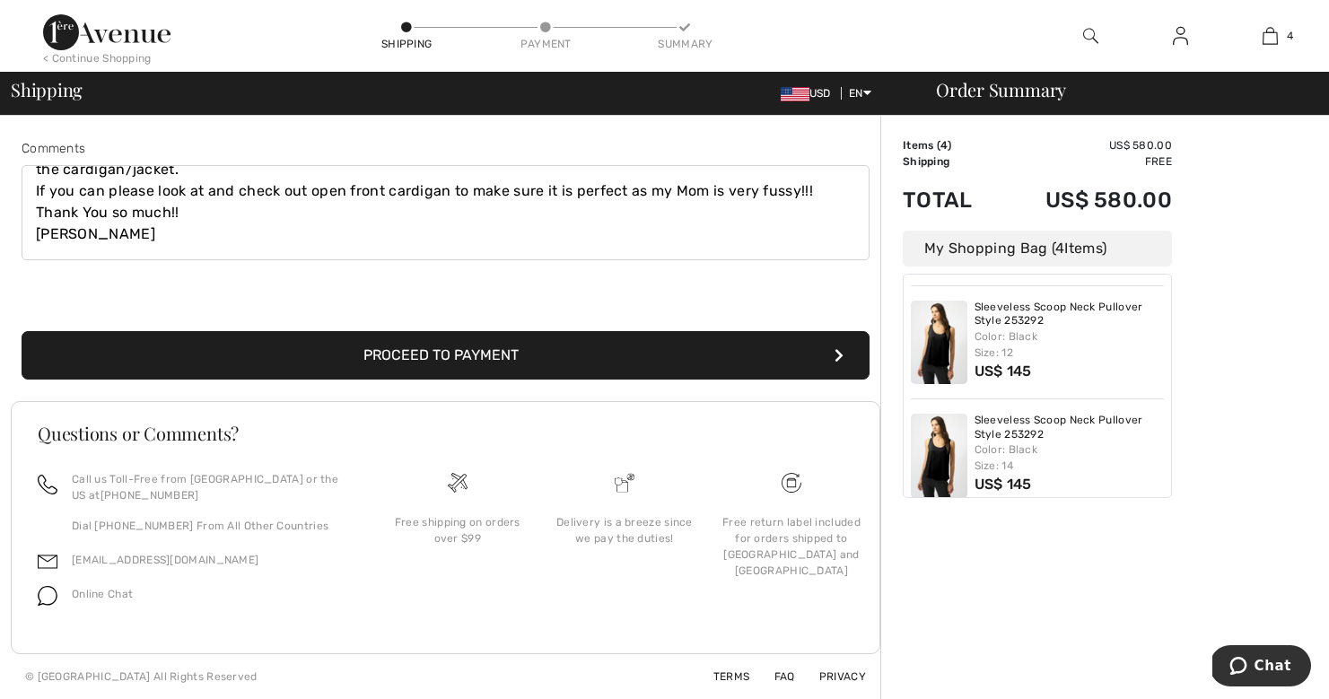
scroll to position [470, 0]
click at [460, 349] on button "Proceed to Payment" at bounding box center [446, 355] width 848 height 48
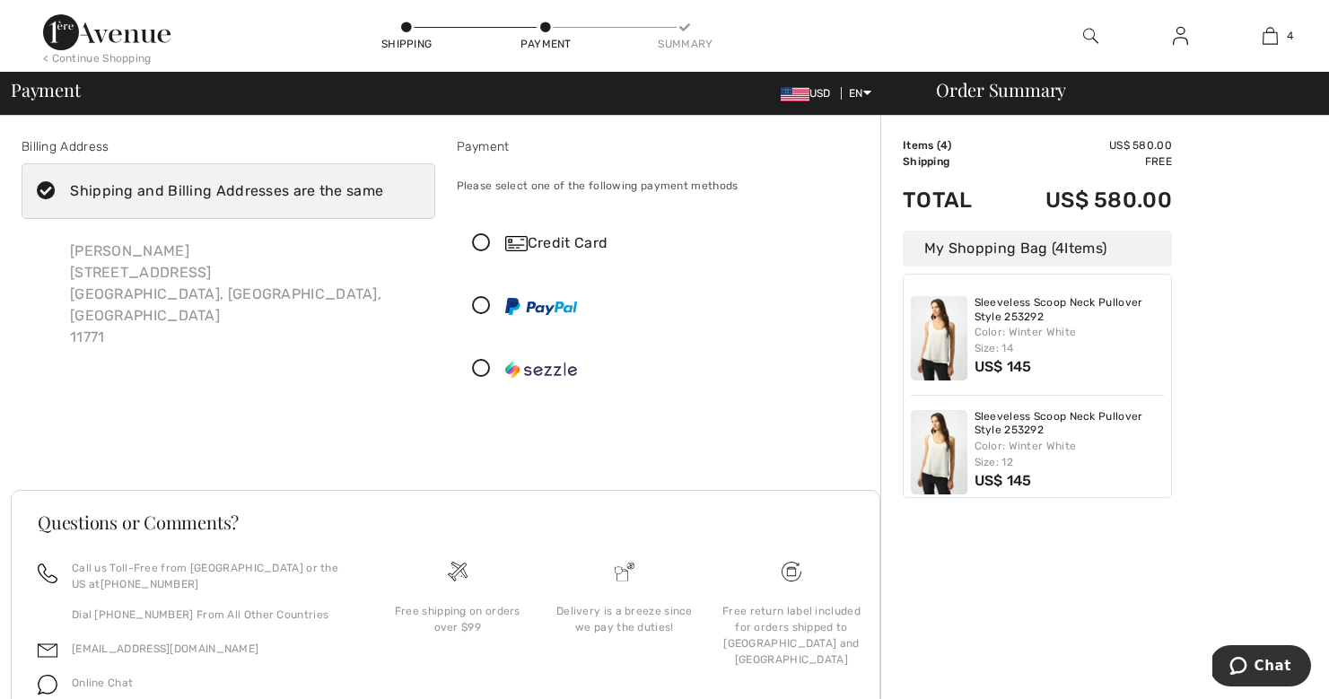
click at [485, 244] on icon at bounding box center [482, 243] width 48 height 19
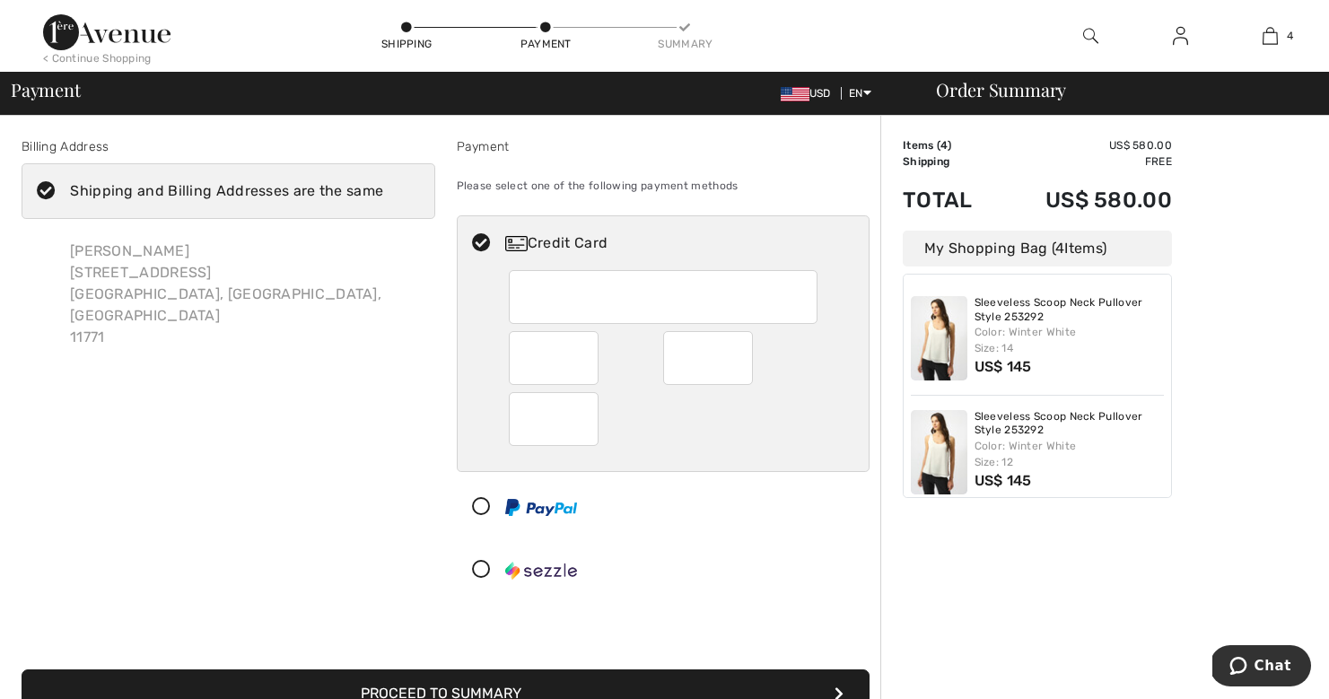
click at [668, 547] on div at bounding box center [657, 570] width 398 height 54
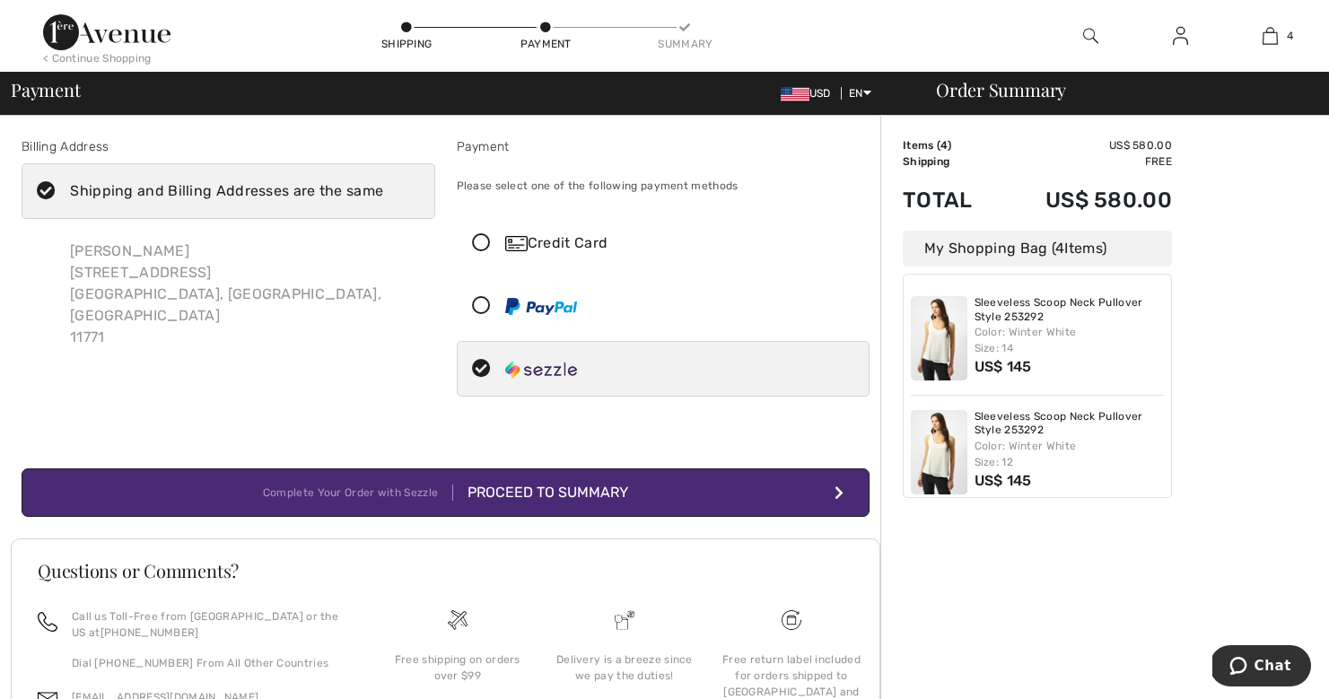
click at [534, 495] on div "Proceed to Summary" at bounding box center [540, 493] width 175 height 22
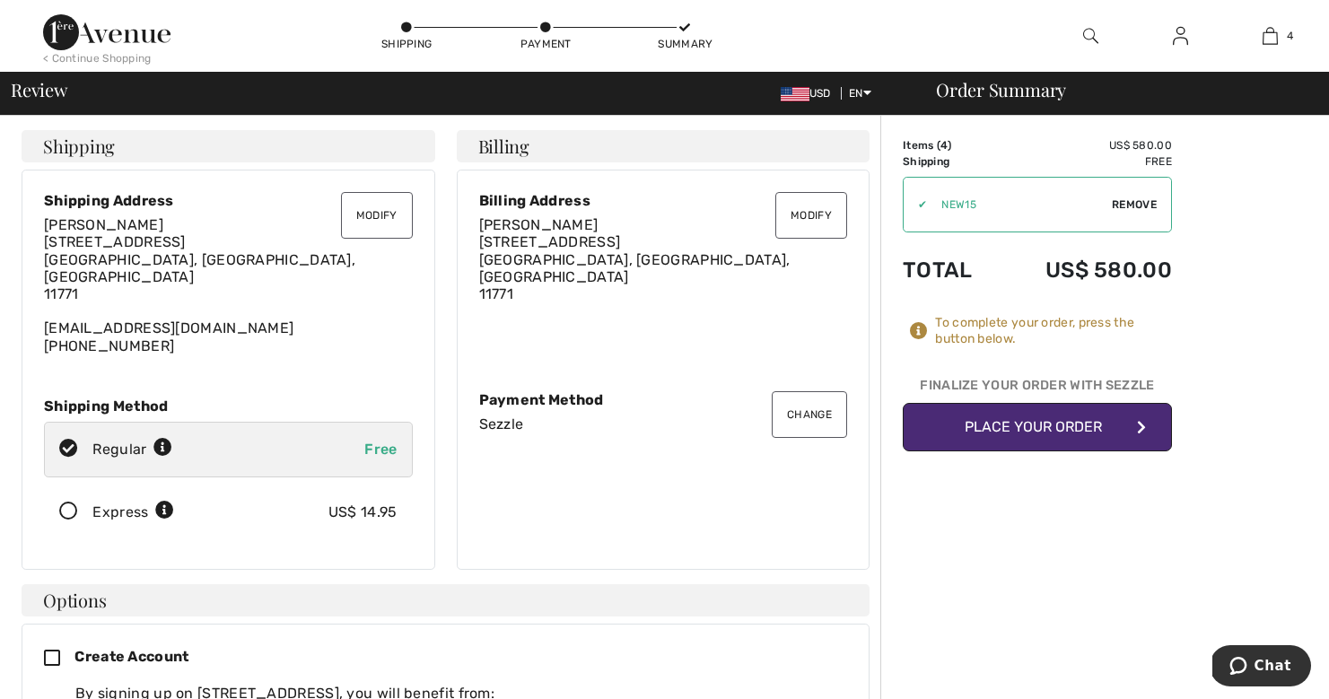
click at [809, 398] on button "Change" at bounding box center [809, 414] width 75 height 47
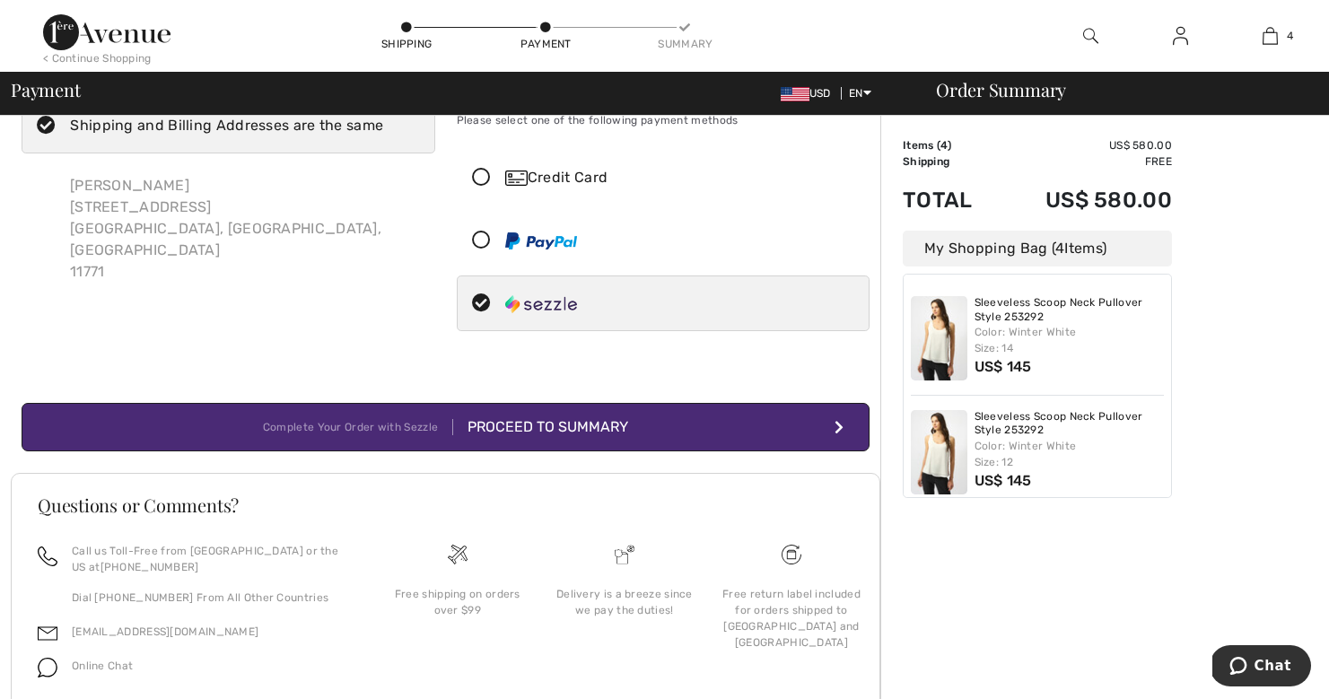
scroll to position [-3, 0]
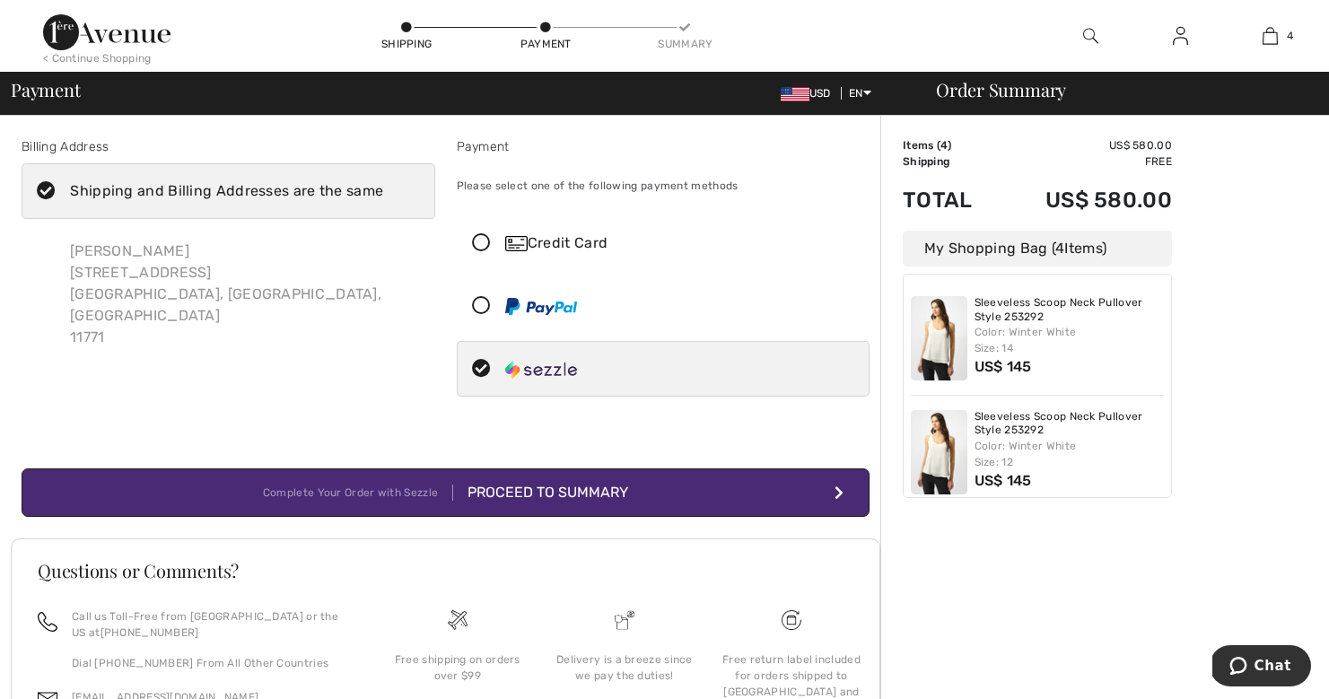
click at [480, 366] on icon at bounding box center [482, 369] width 48 height 19
radio input "true"
click at [485, 242] on icon at bounding box center [482, 243] width 48 height 19
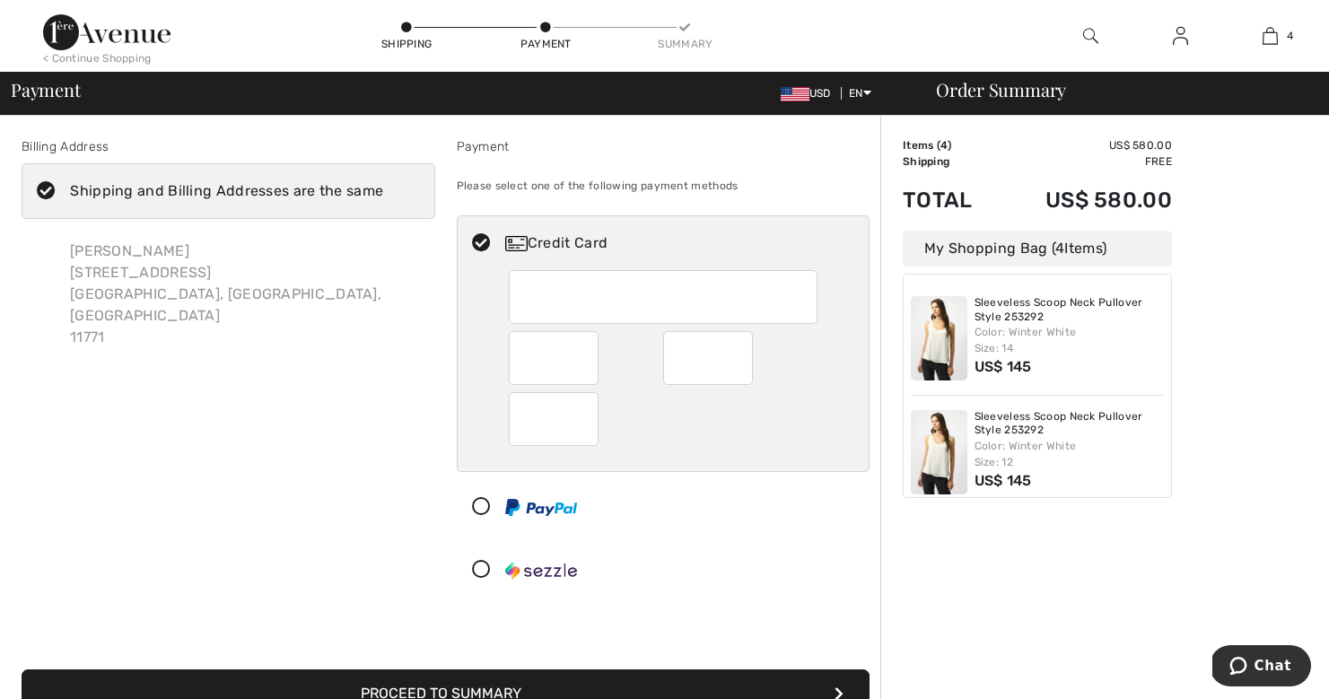
click at [327, 433] on div "Billing Address Shipping and Billing Addresses are the same [PERSON_NAME] [STRE…" at bounding box center [228, 371] width 435 height 468
click at [389, 441] on div "Billing Address Shipping and Billing Addresses are the same Lori Brodie 141 Law…" at bounding box center [228, 371] width 435 height 468
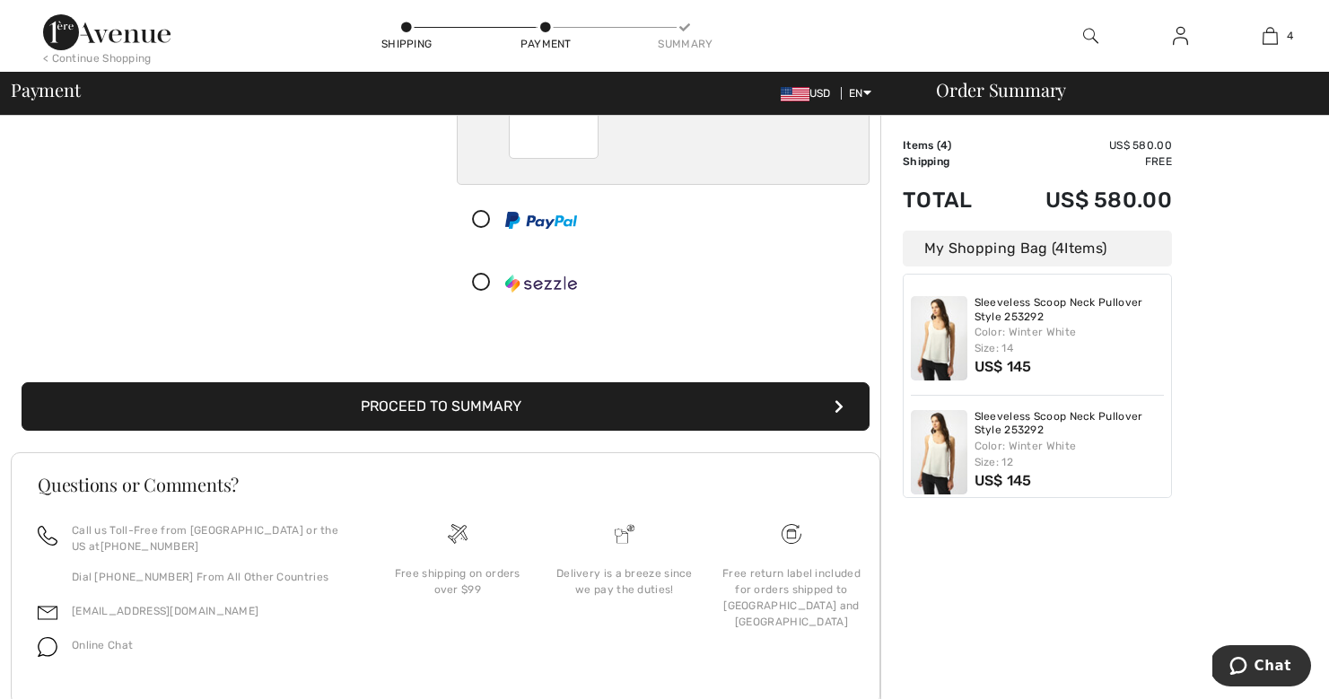
scroll to position [312, 0]
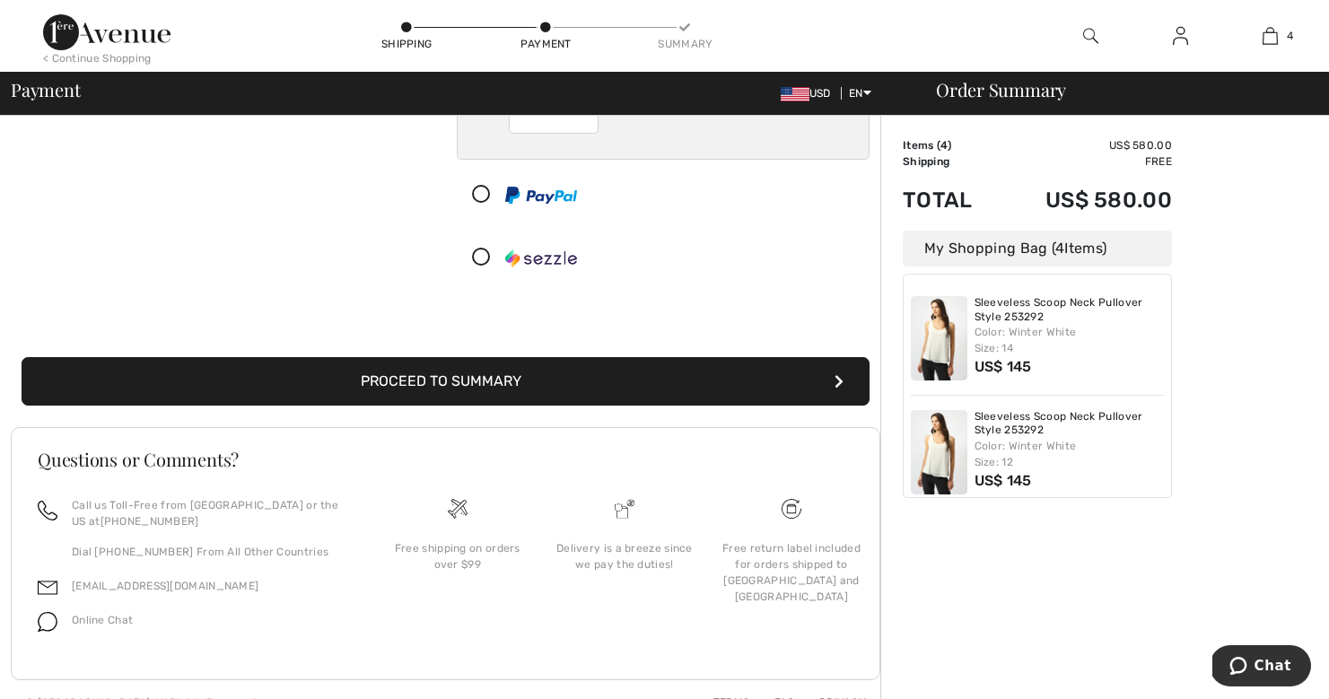
click at [457, 377] on button "Proceed to Summary" at bounding box center [446, 381] width 848 height 48
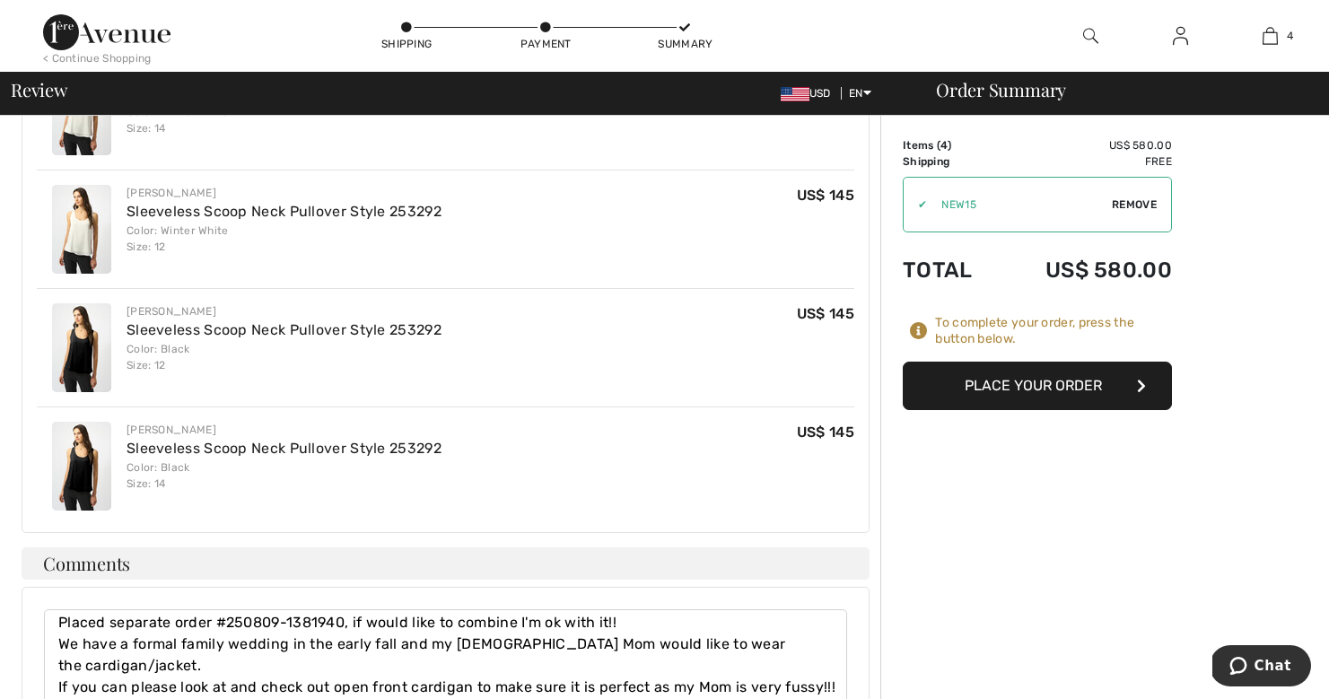
scroll to position [1123, 0]
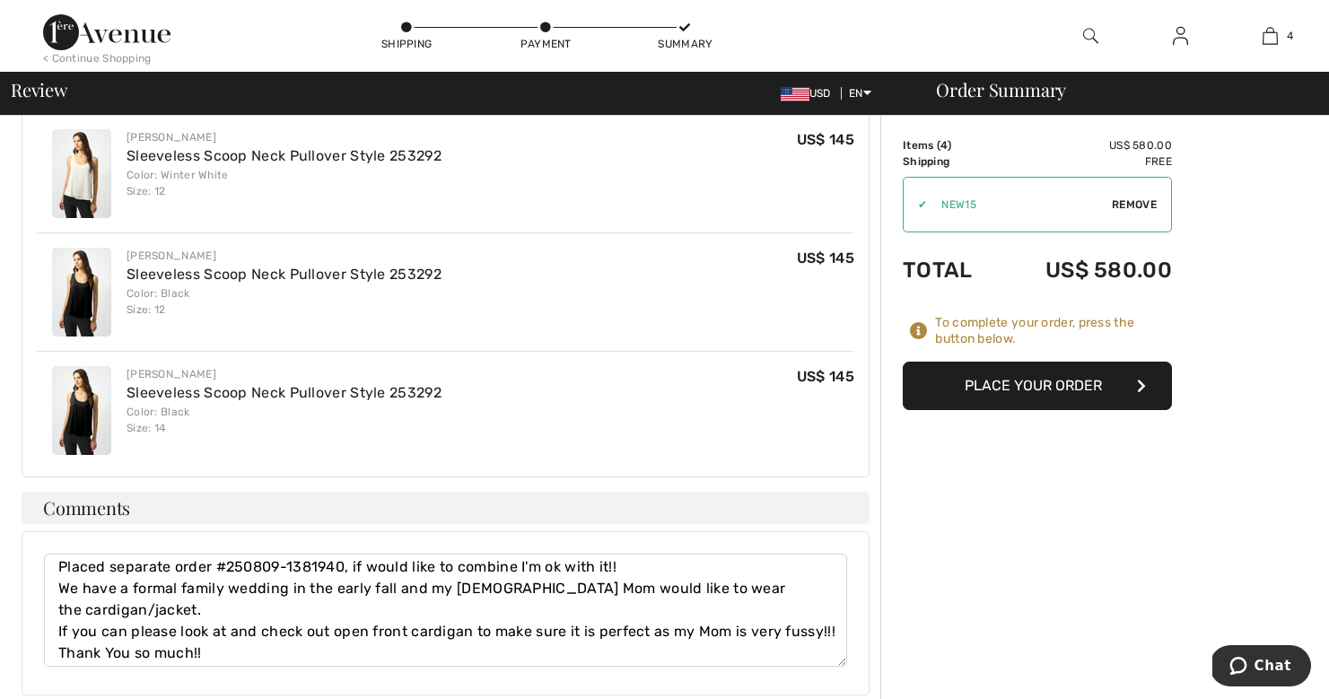
click at [367, 554] on textarea "Placed separate order #250809-1381940, if would like to combine I'm ok with it!…" at bounding box center [445, 610] width 803 height 113
type textarea "Placed separate order #250809-1381940, if you would like to combine I'm ok with…"
click at [974, 489] on div "Order Summary Details Items ( 4 ) US$ 580.00 Promo code US$ 0.00 Shipping Free …" at bounding box center [1104, 0] width 449 height 2015
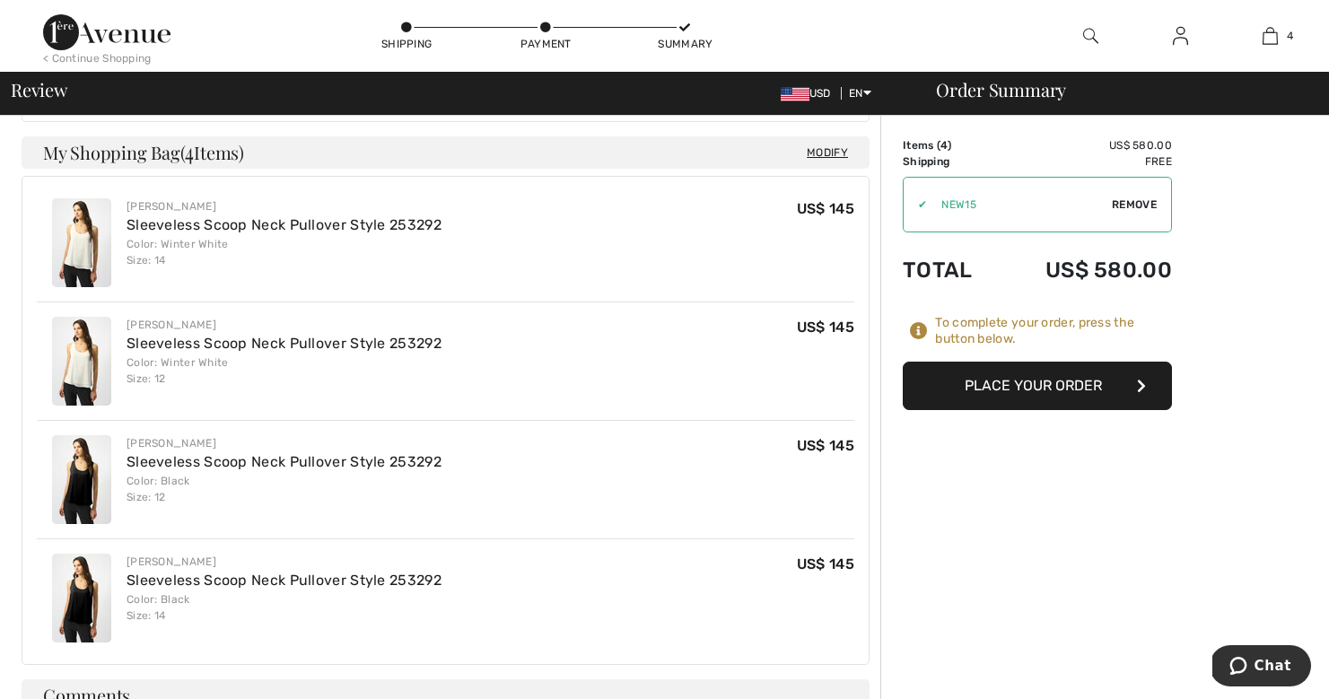
scroll to position [923, 0]
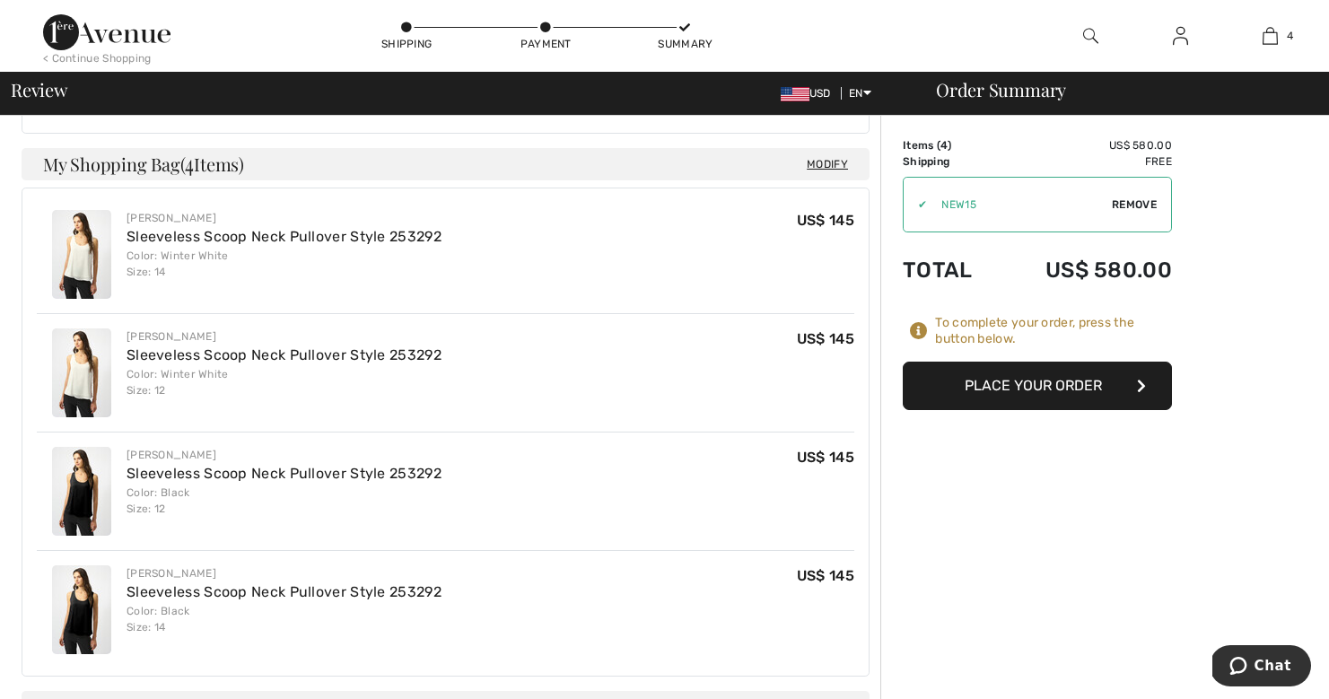
click at [1054, 382] on button "Place Your Order" at bounding box center [1037, 386] width 269 height 48
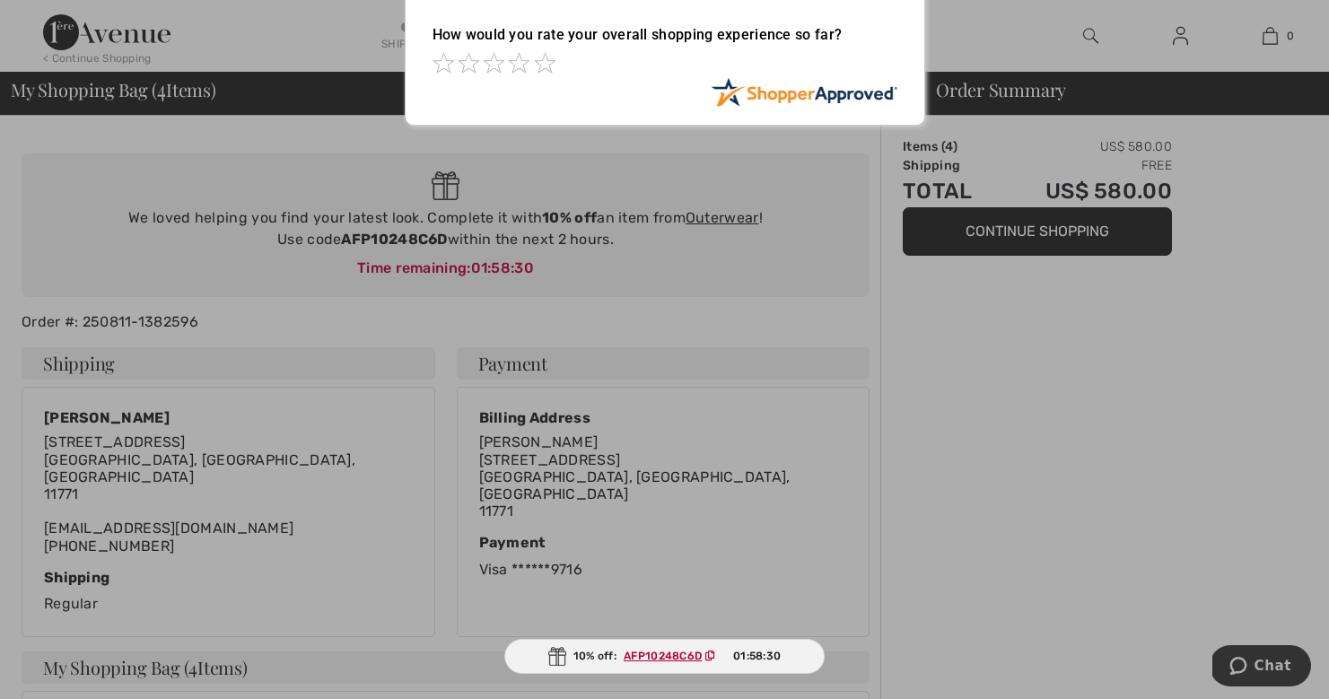
scroll to position [210, 0]
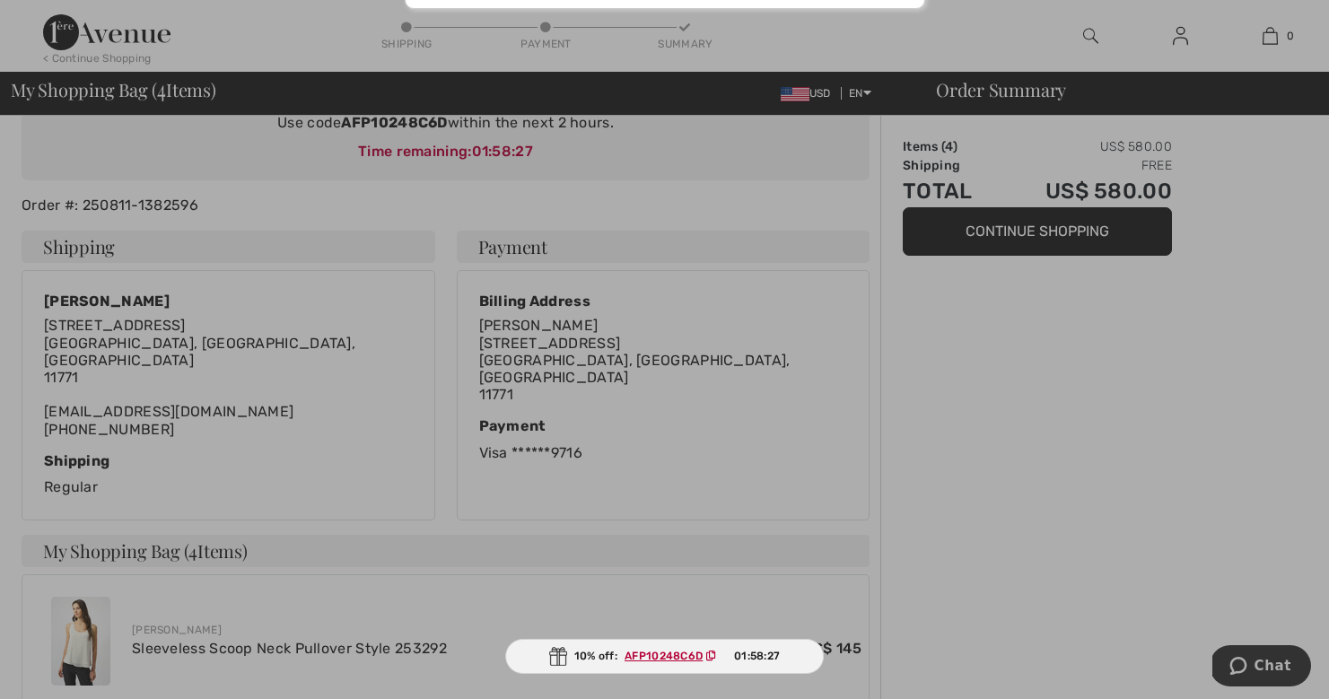
click at [656, 660] on ins "AFP10248C6D" at bounding box center [664, 656] width 78 height 13
click at [1020, 462] on div at bounding box center [664, 349] width 1329 height 699
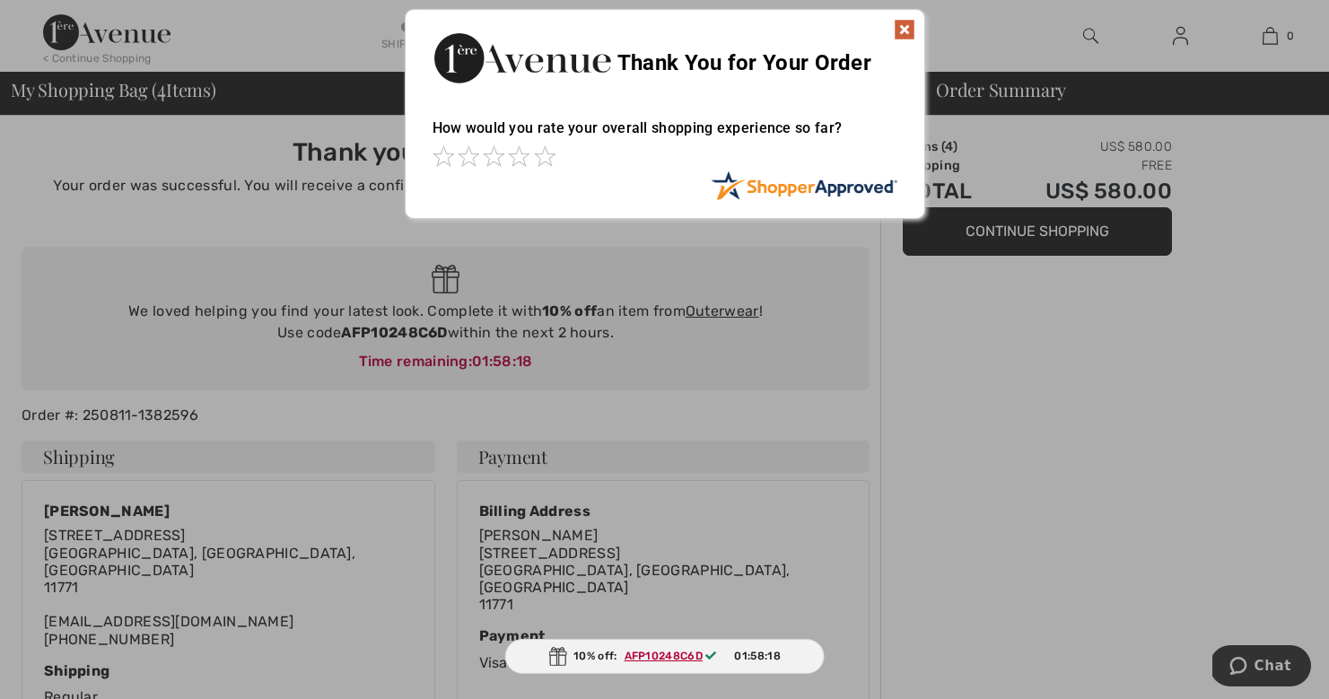
scroll to position [0, 0]
click at [902, 31] on img at bounding box center [905, 30] width 22 height 22
